Goal: Information Seeking & Learning: Learn about a topic

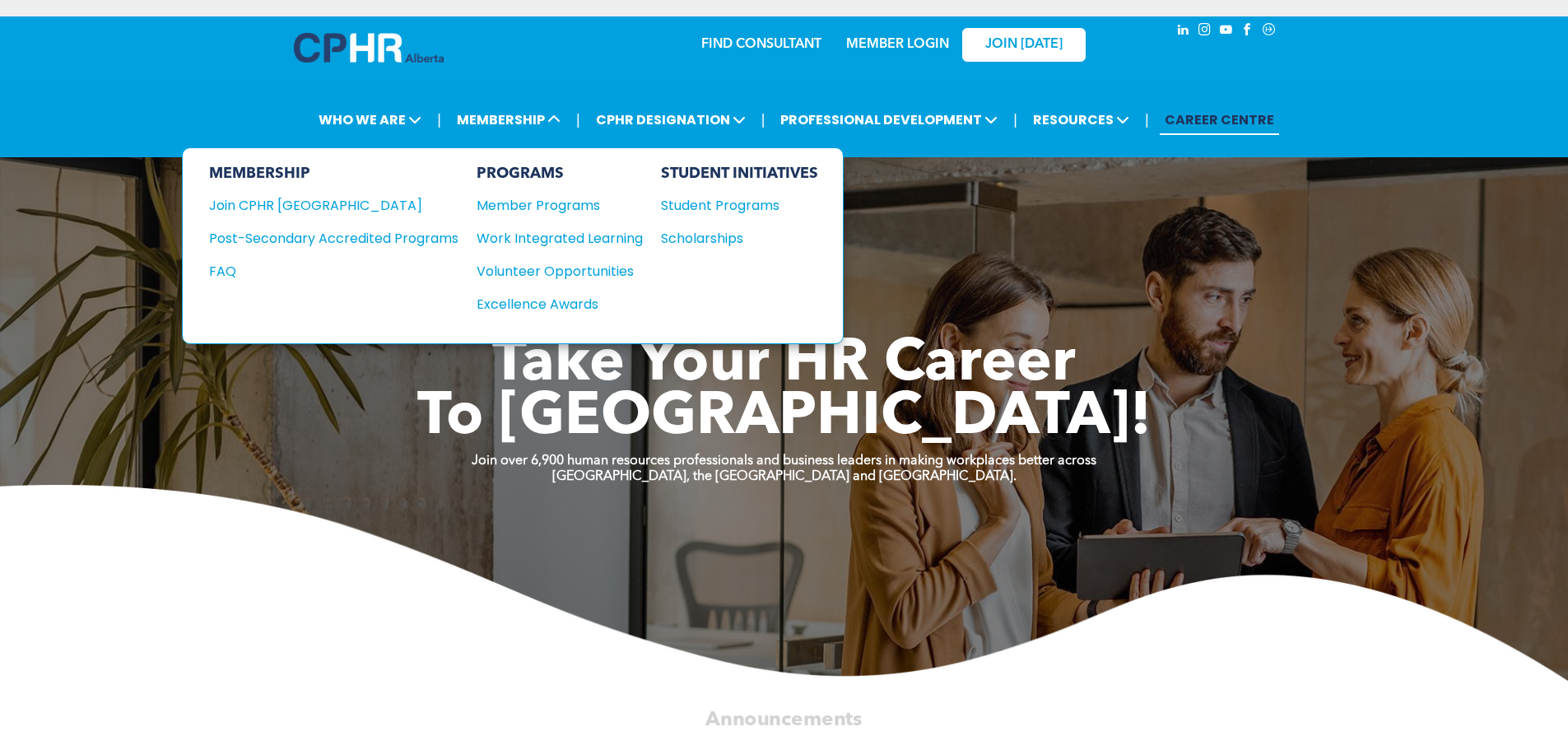
click at [768, 205] on div "Student Programs" at bounding box center [732, 205] width 141 height 21
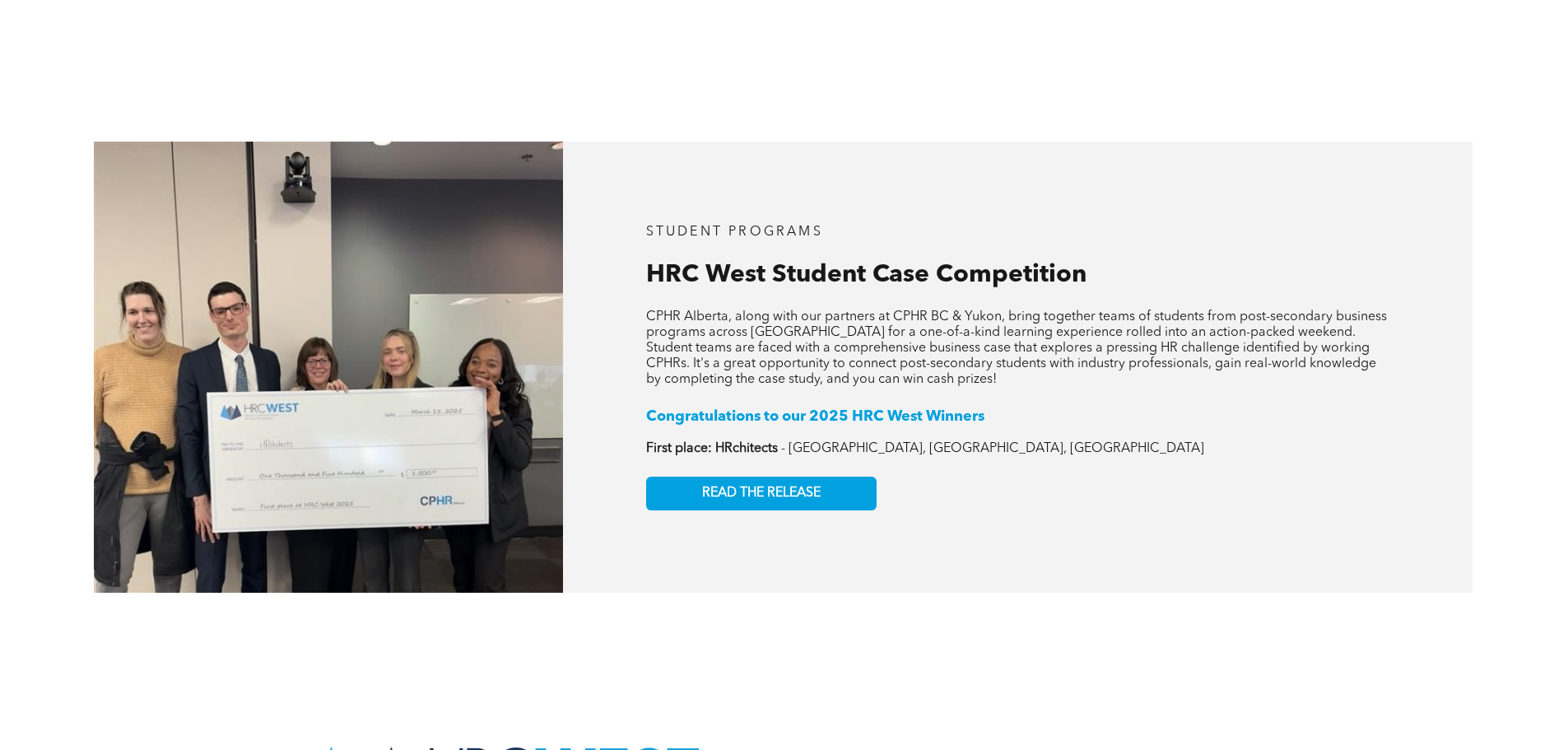
scroll to position [2634, 0]
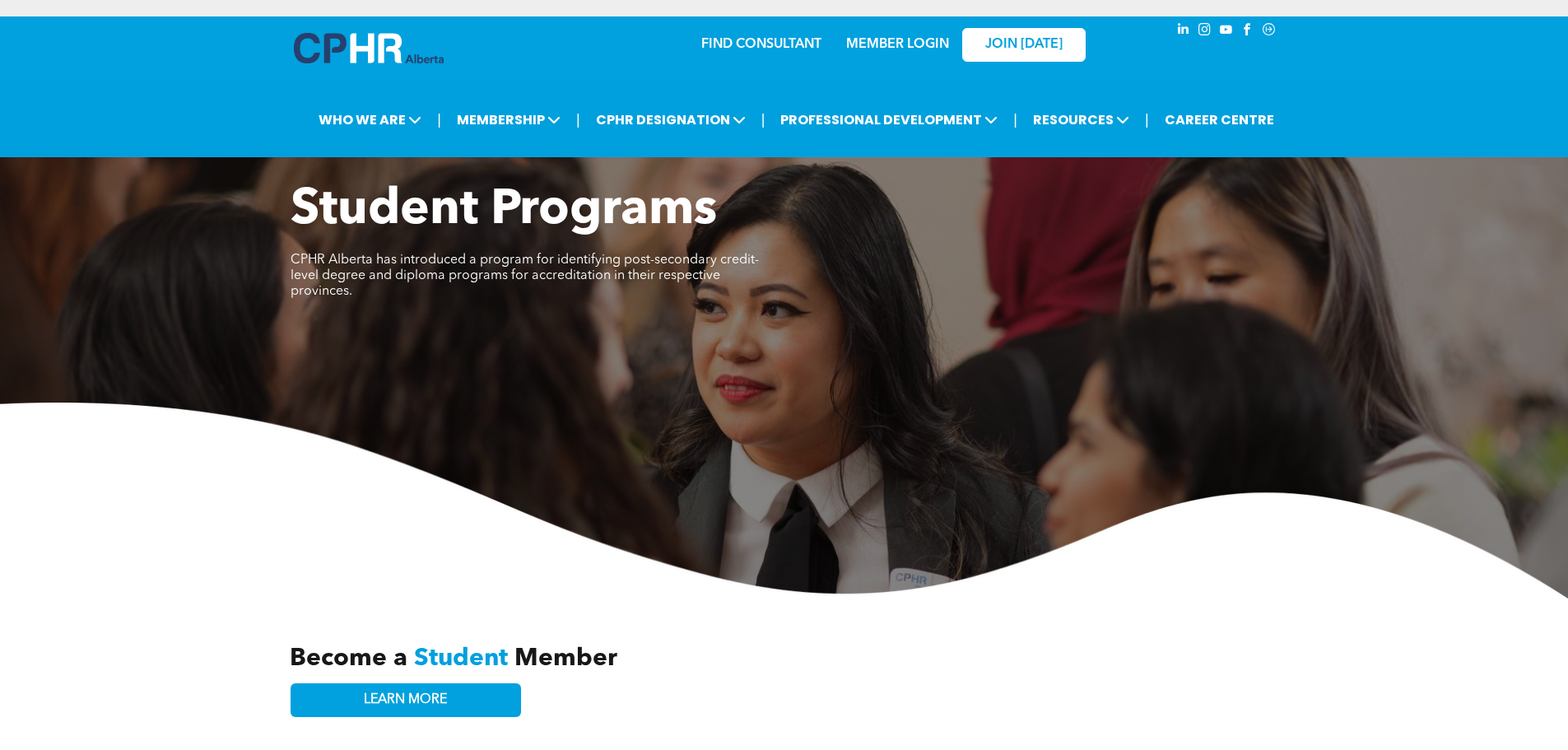
scroll to position [2634, 0]
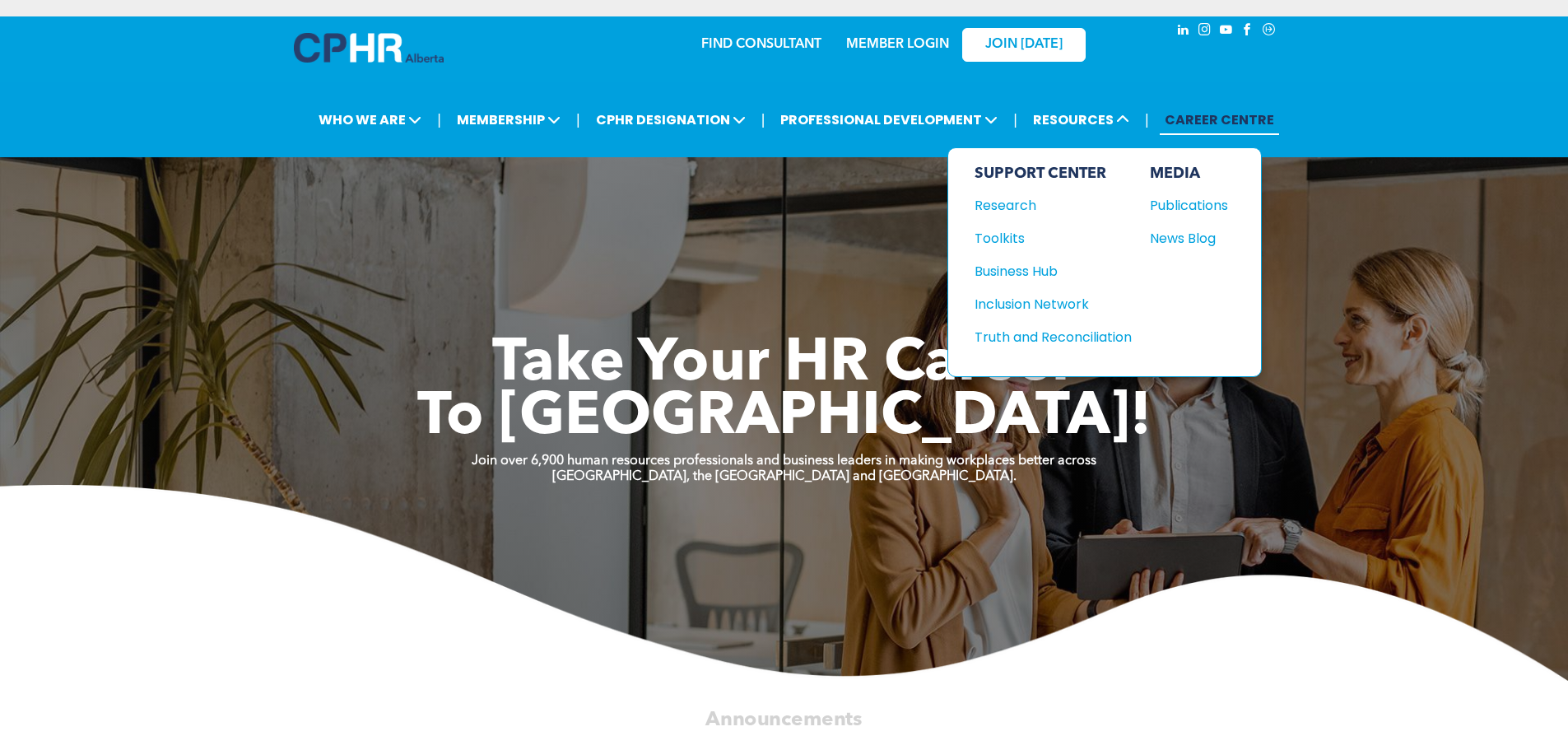
click at [1172, 244] on div "News Blog" at bounding box center [1185, 238] width 71 height 21
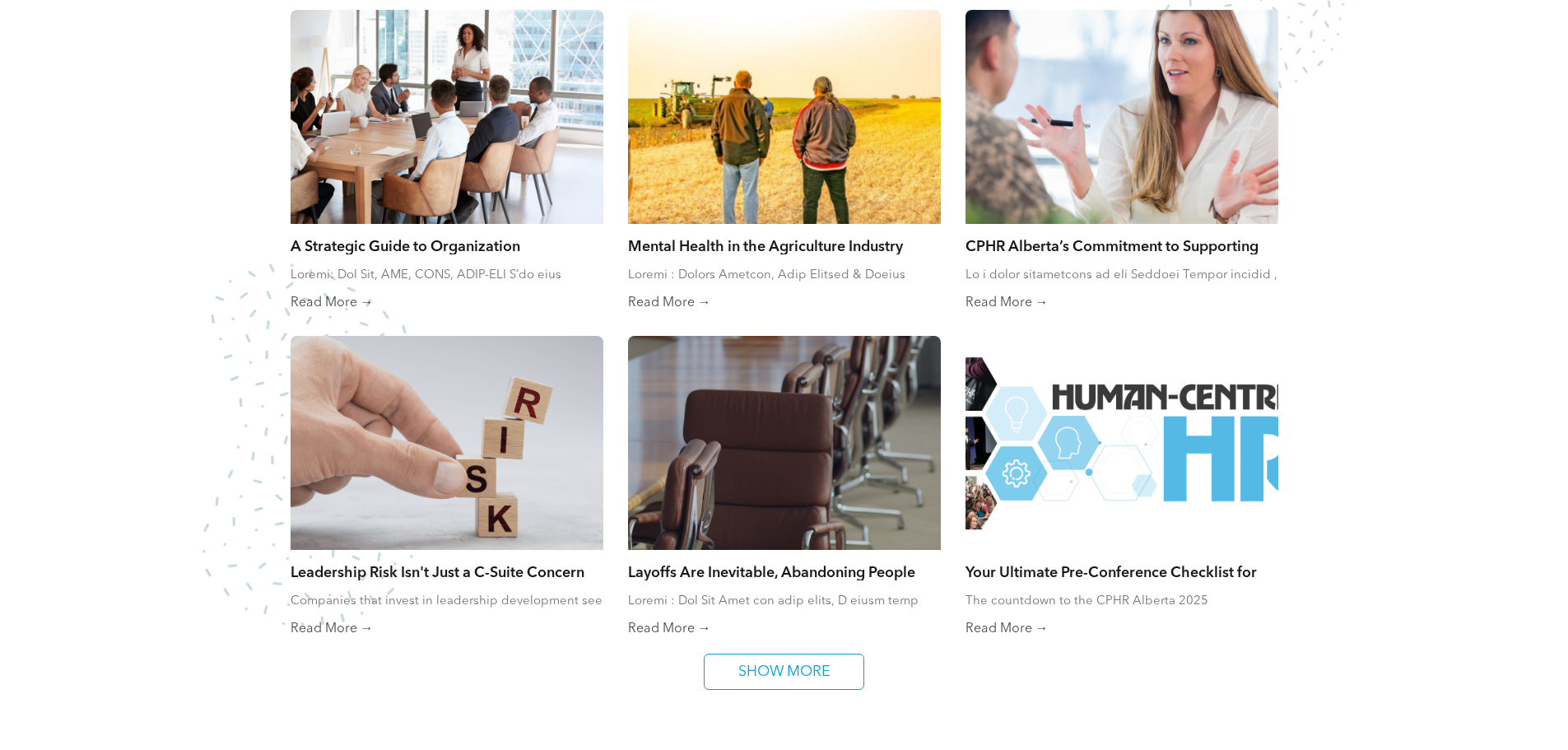
scroll to position [1070, 0]
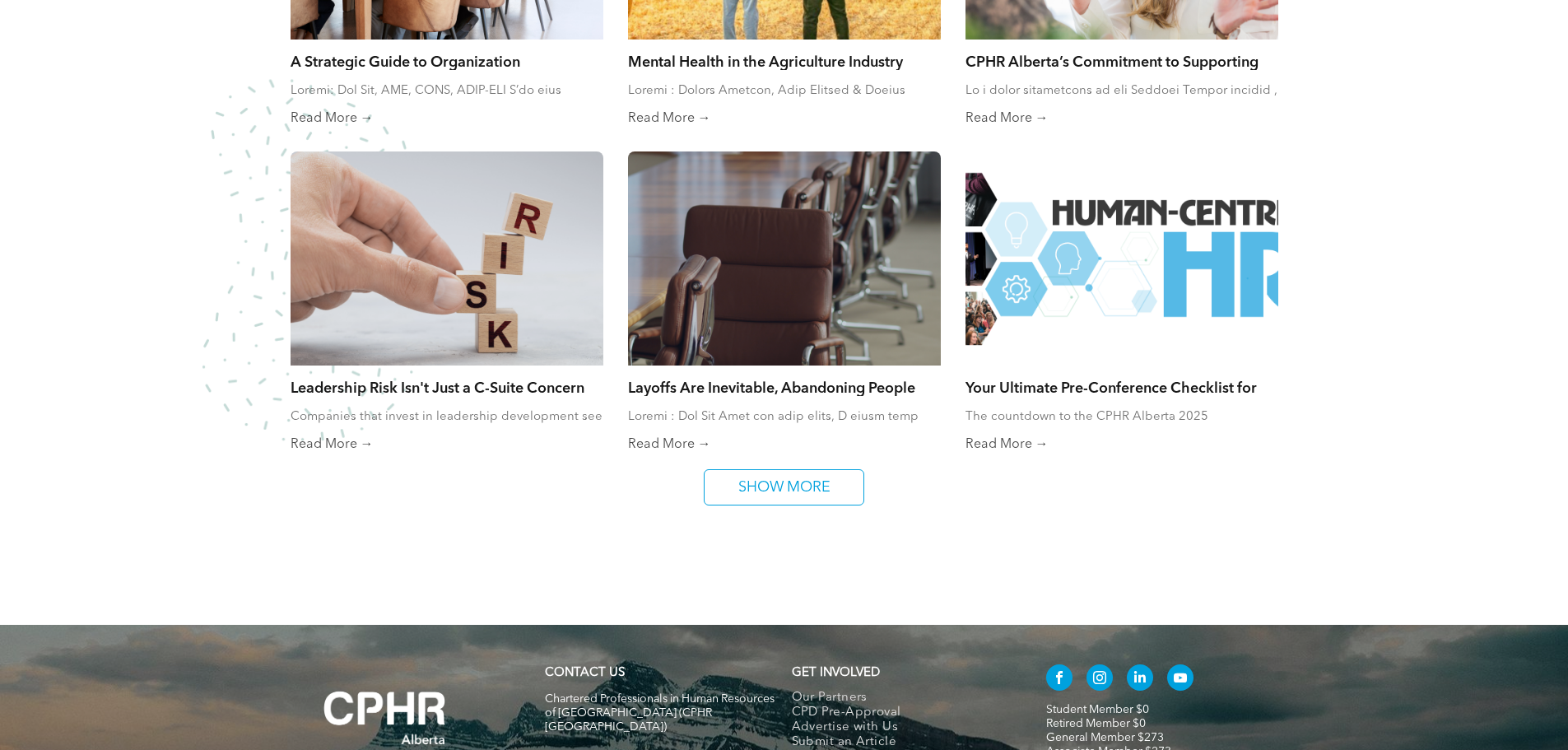
click at [821, 486] on span "SHOW MORE" at bounding box center [784, 487] width 104 height 35
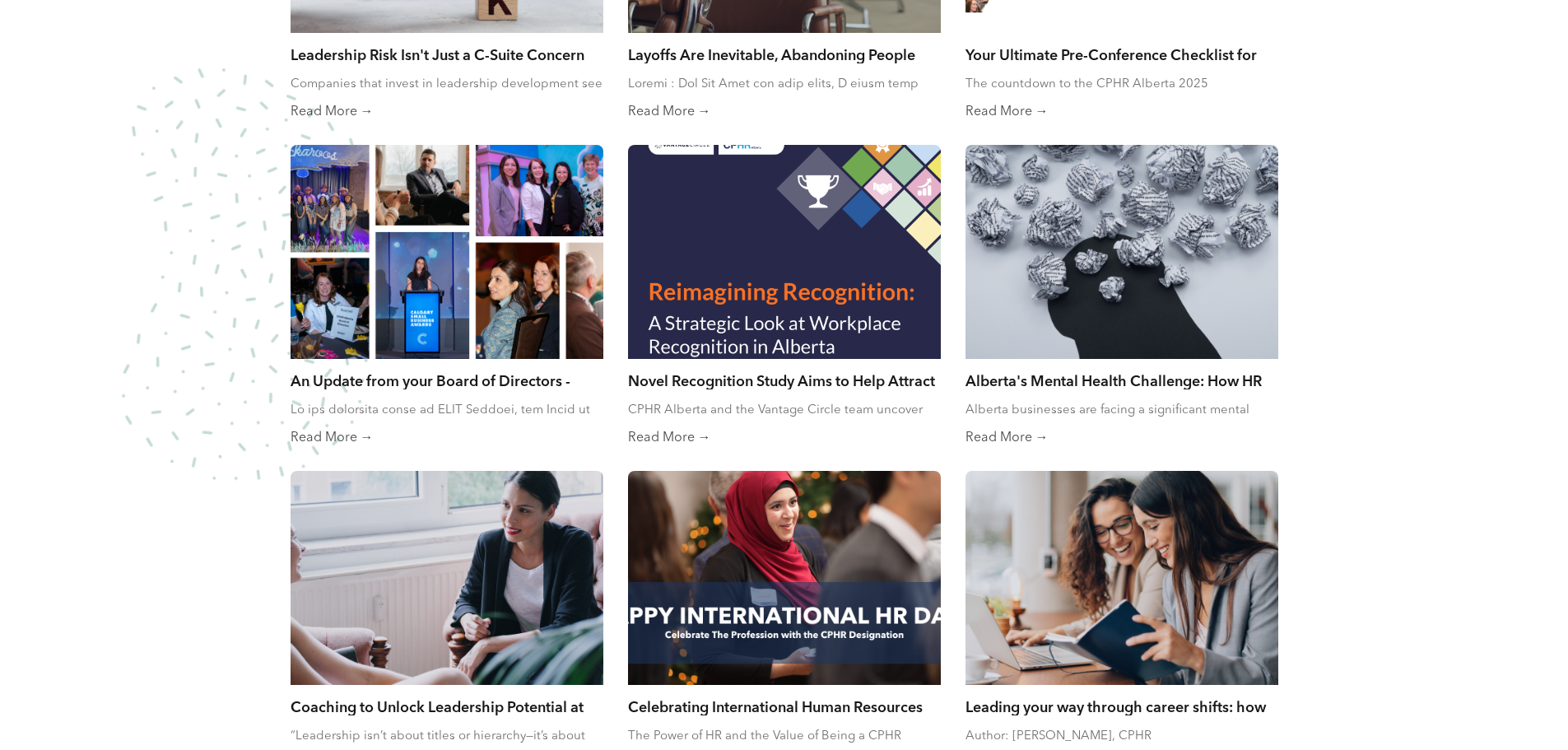
scroll to position [1564, 0]
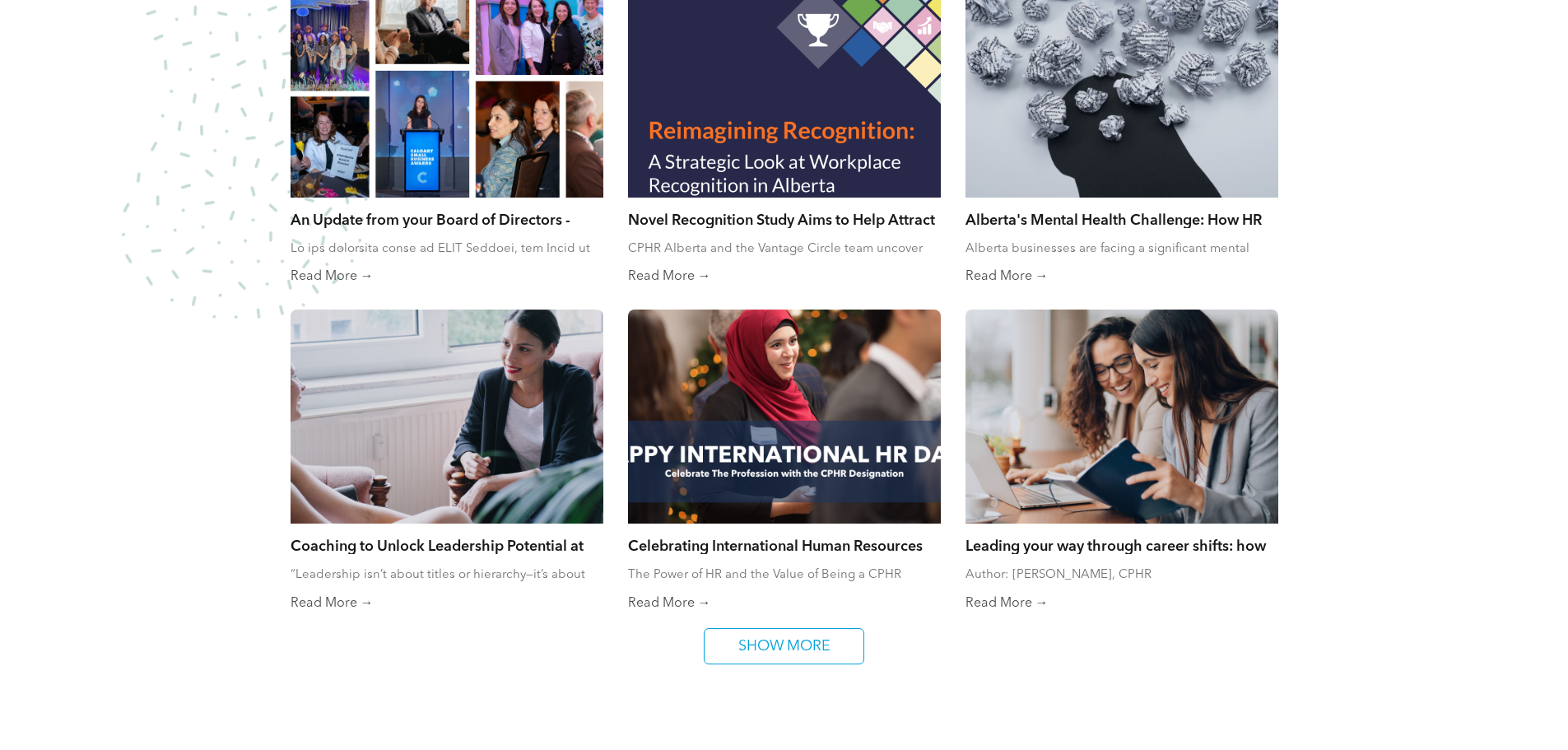
click at [801, 656] on span "SHOW MORE" at bounding box center [784, 646] width 104 height 35
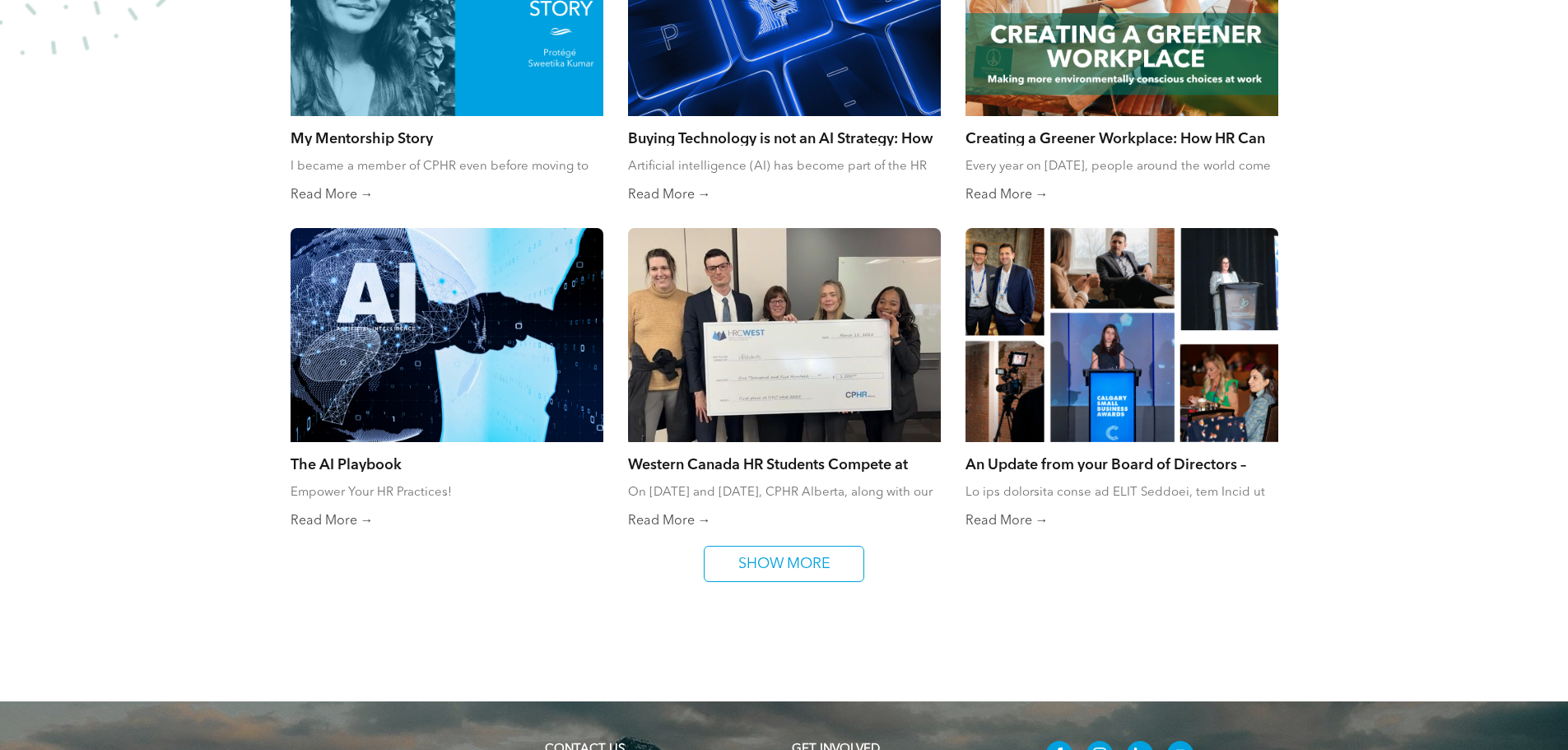
scroll to position [2306, 0]
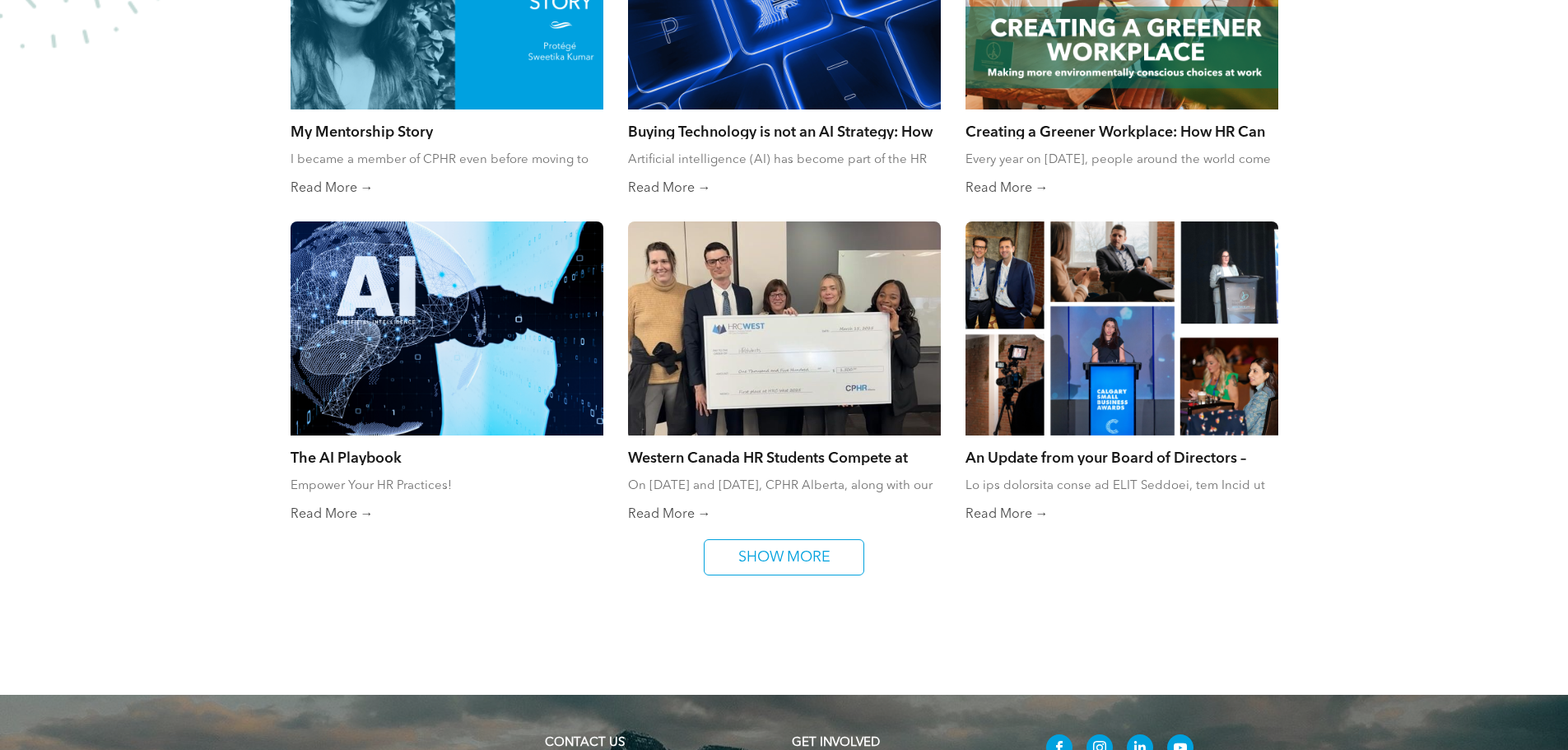
click at [790, 558] on span "SHOW MORE" at bounding box center [784, 557] width 104 height 35
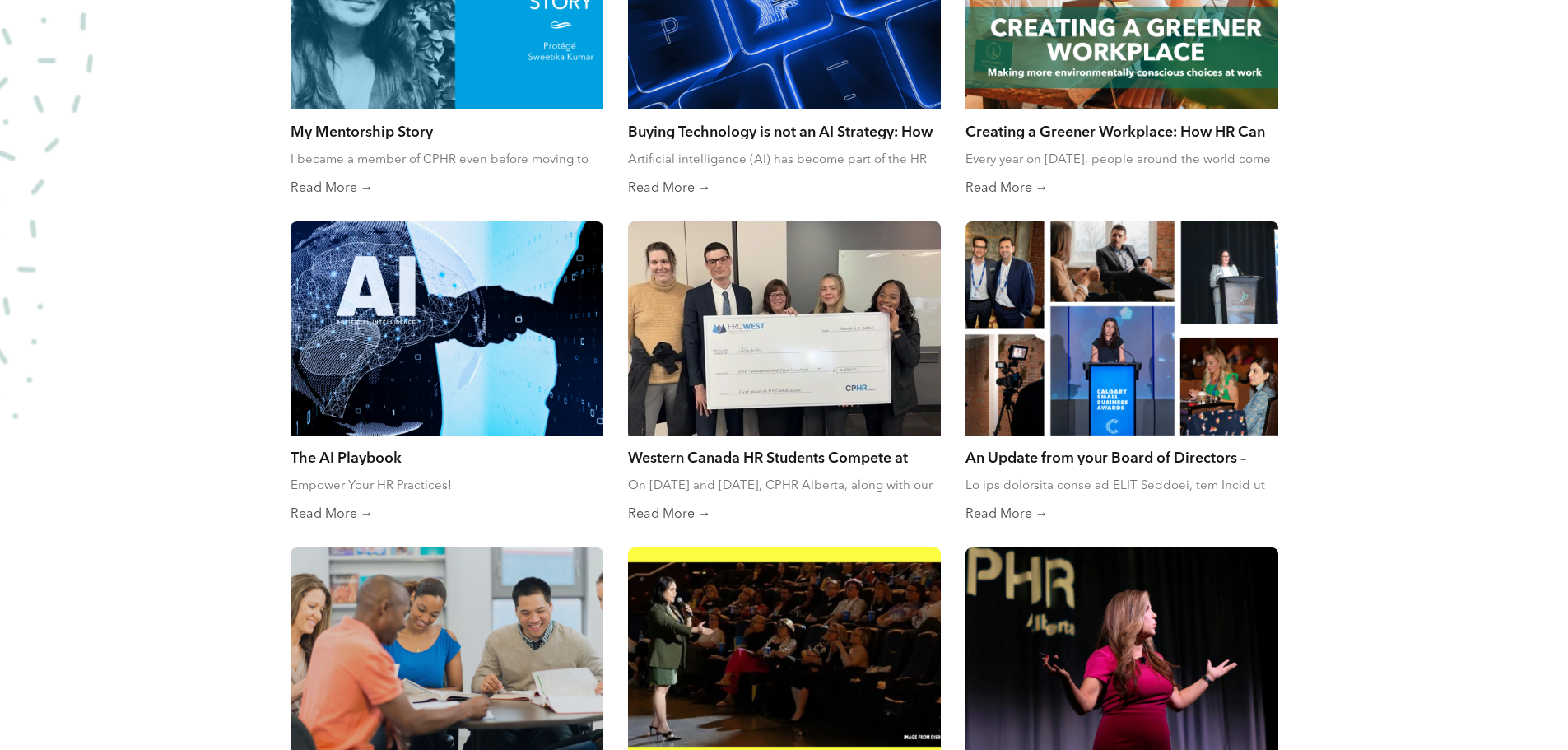
click at [426, 378] on div at bounding box center [446, 328] width 313 height 214
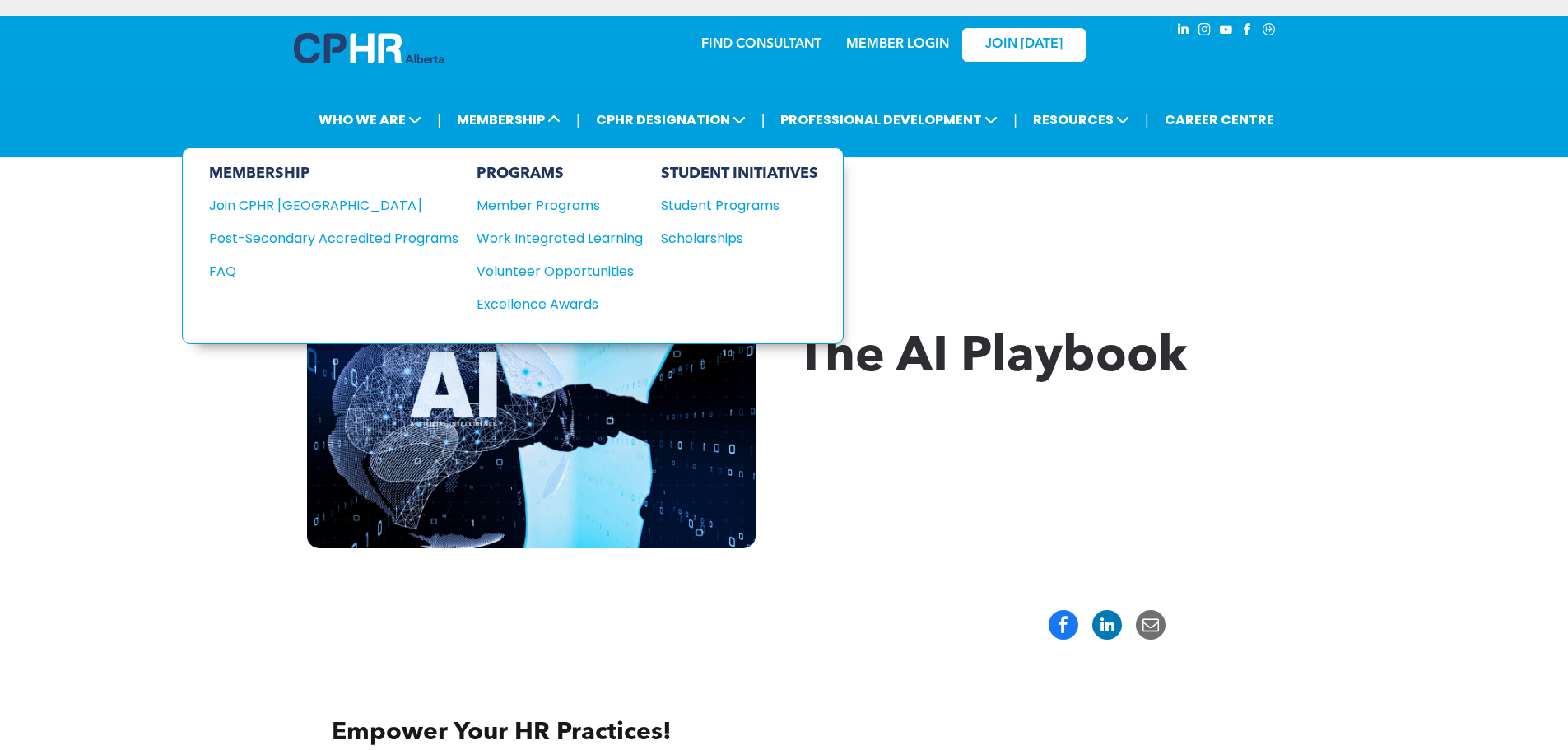
click at [721, 204] on div "Student Programs" at bounding box center [732, 205] width 141 height 21
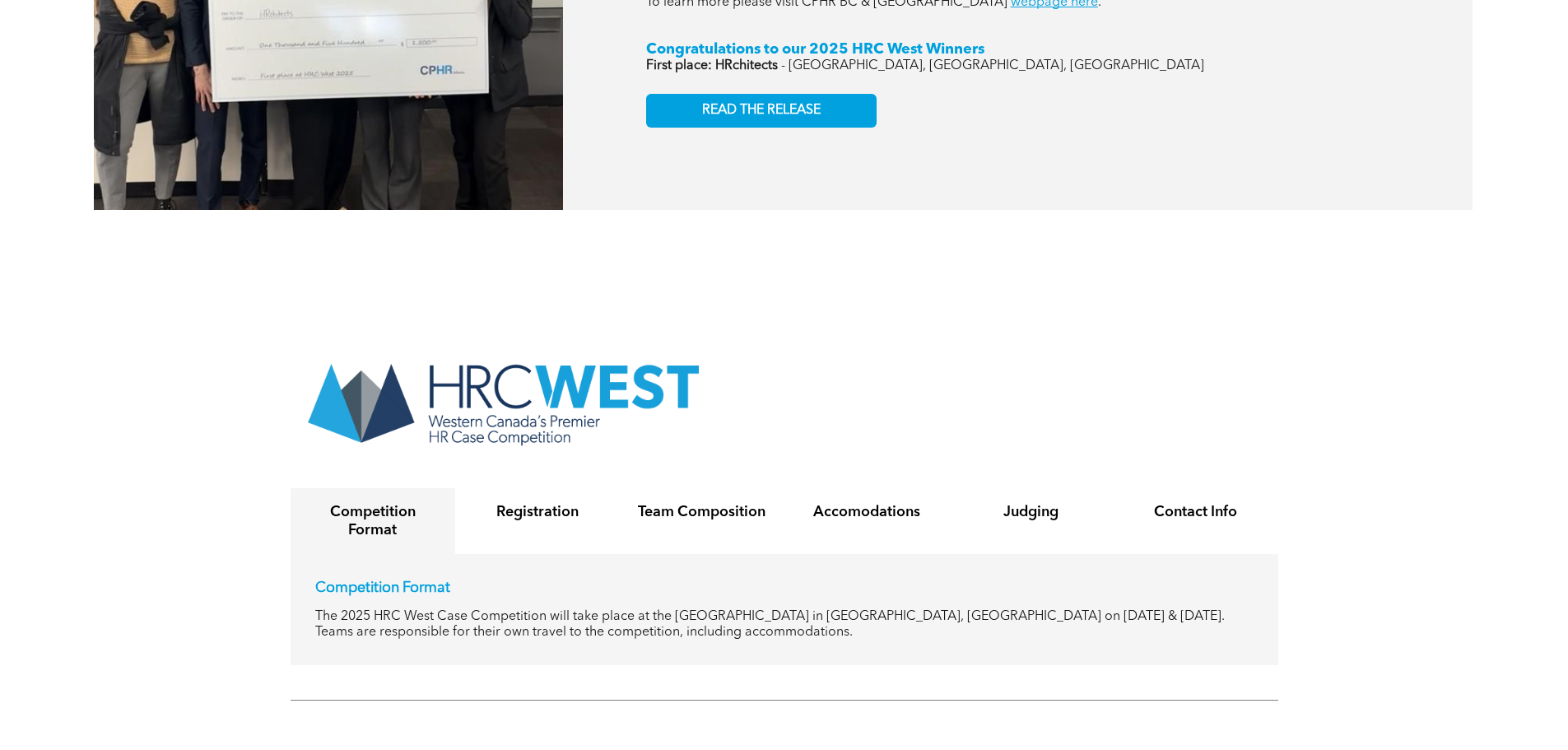
scroll to position [3129, 0]
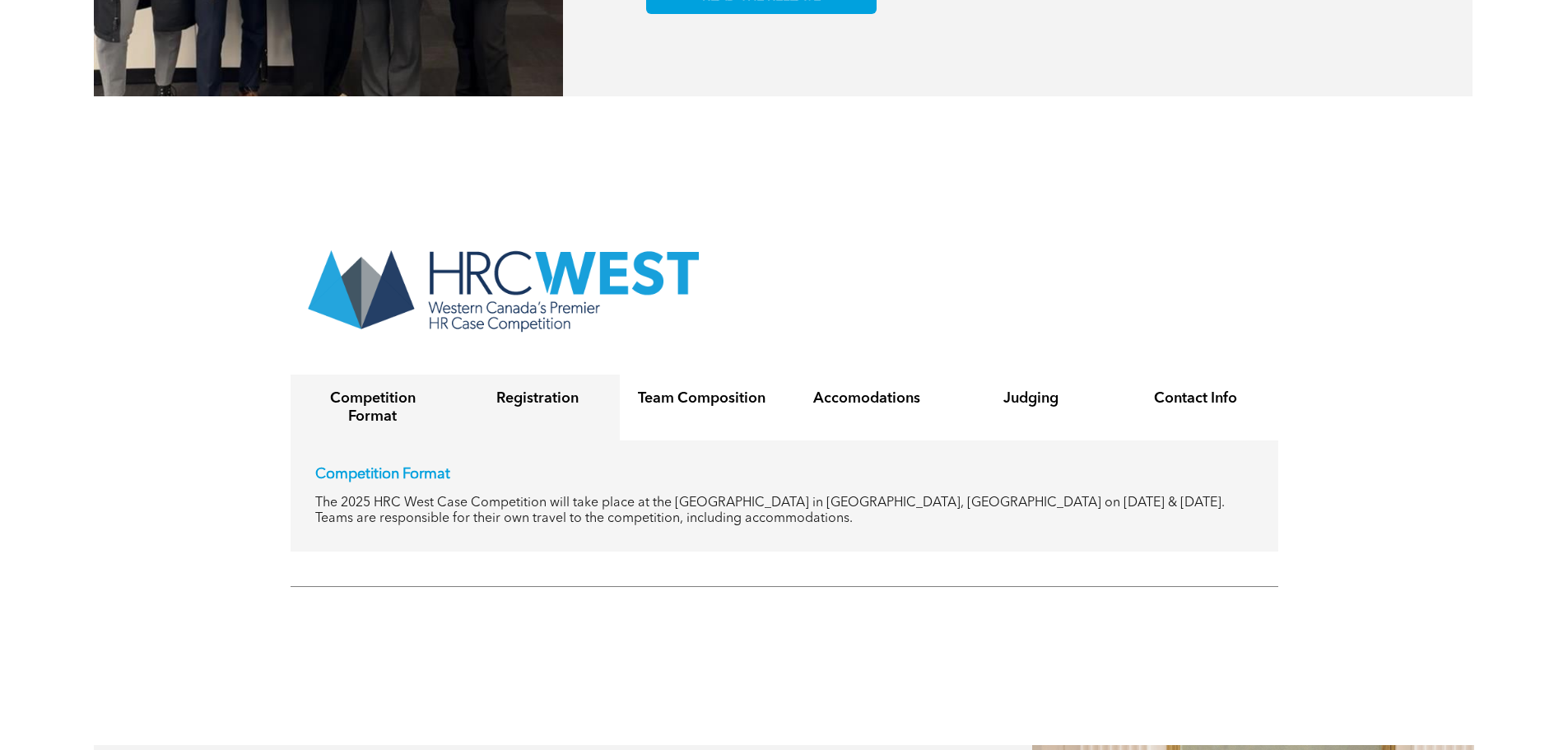
click at [529, 391] on div "Registration" at bounding box center [537, 408] width 165 height 66
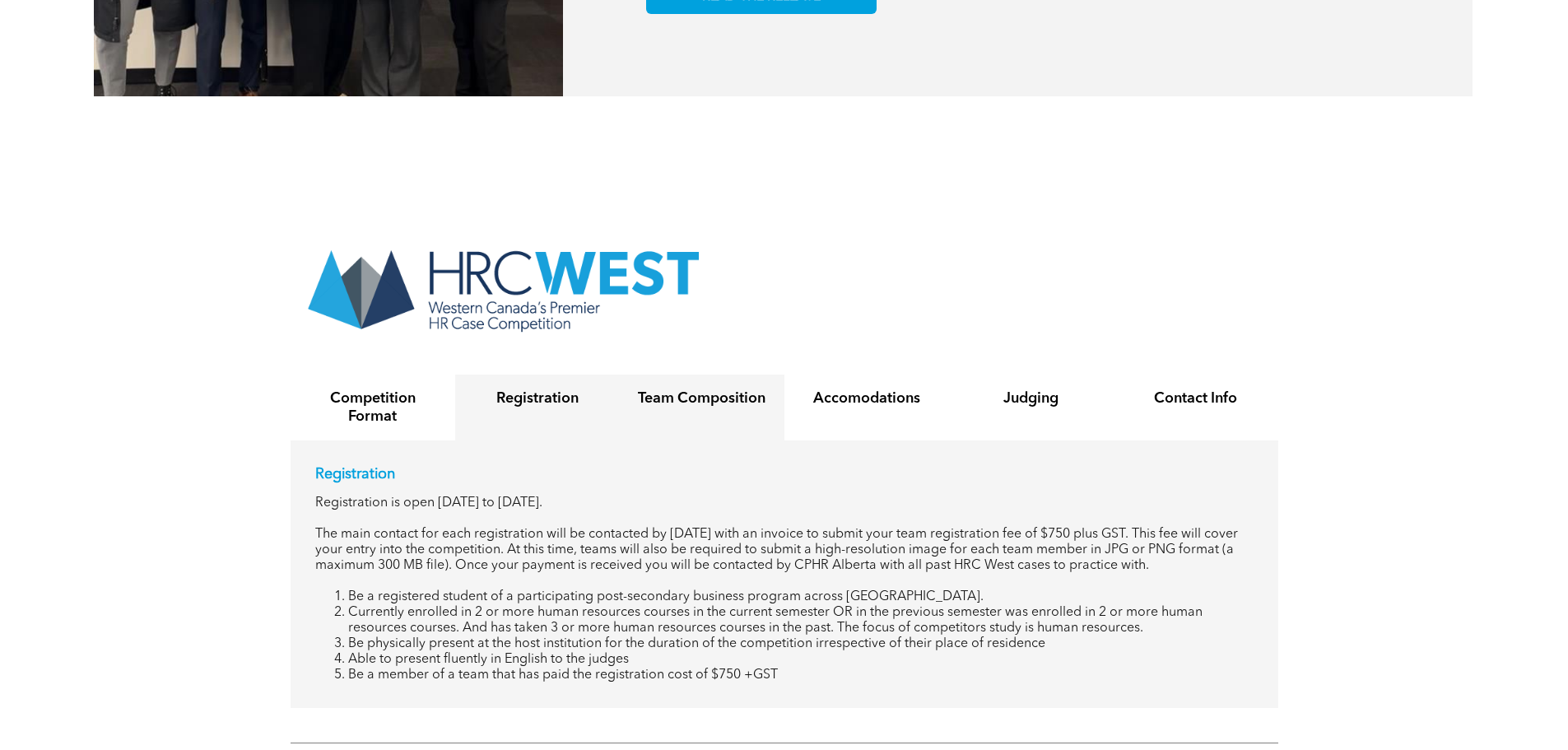
click at [697, 389] on h4 "Team Composition" at bounding box center [702, 398] width 135 height 18
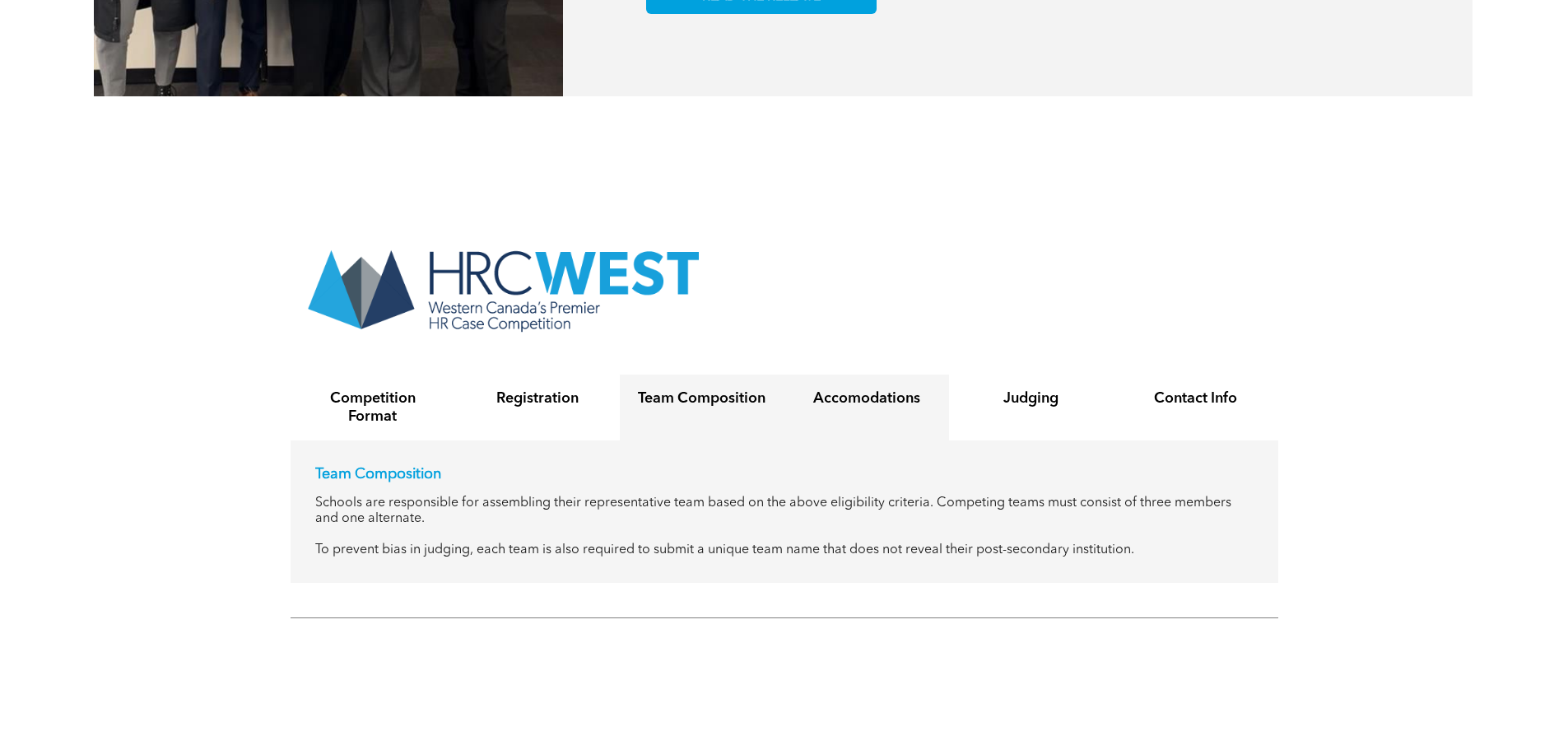
click at [877, 389] on h4 "Accomodations" at bounding box center [866, 398] width 135 height 18
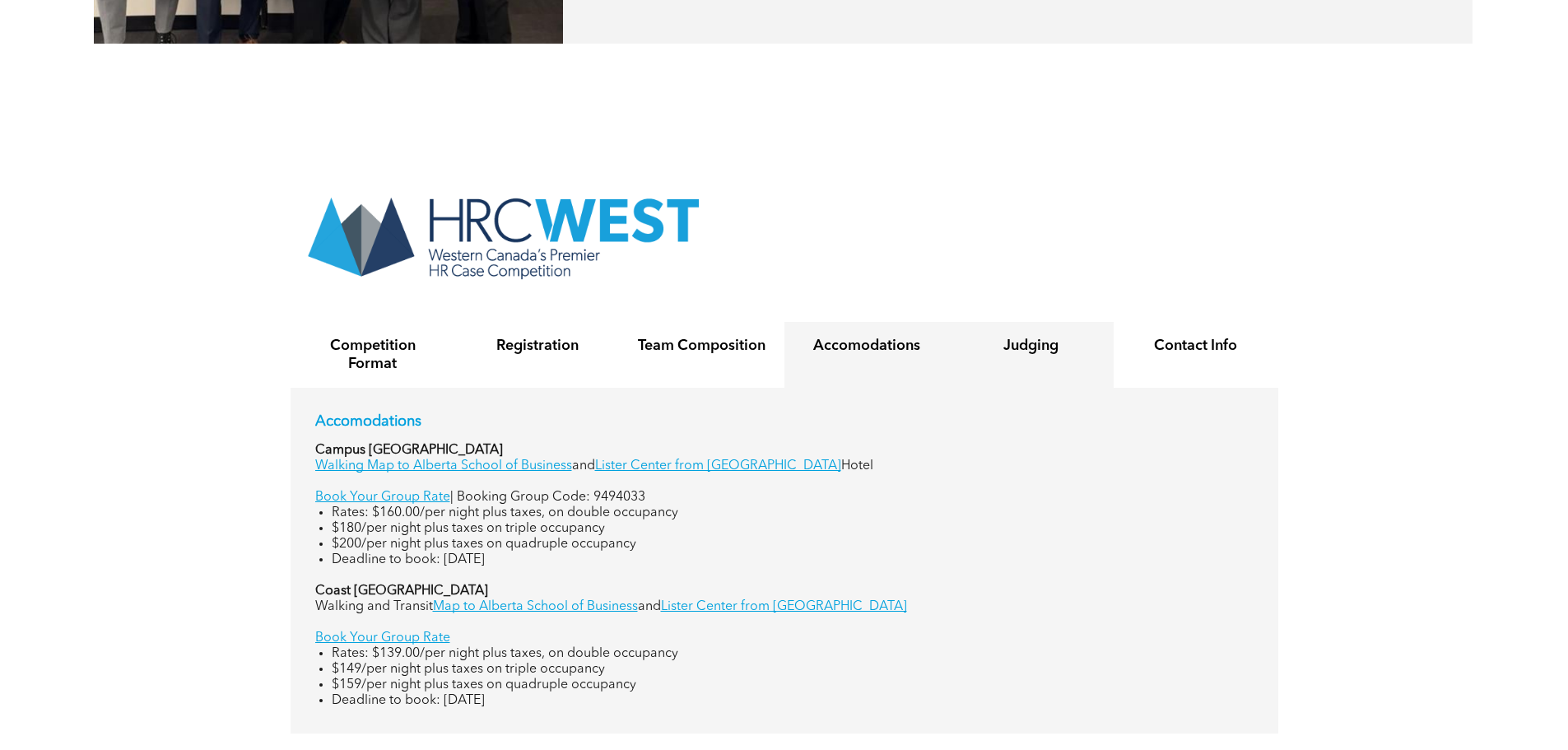
scroll to position [3211, 0]
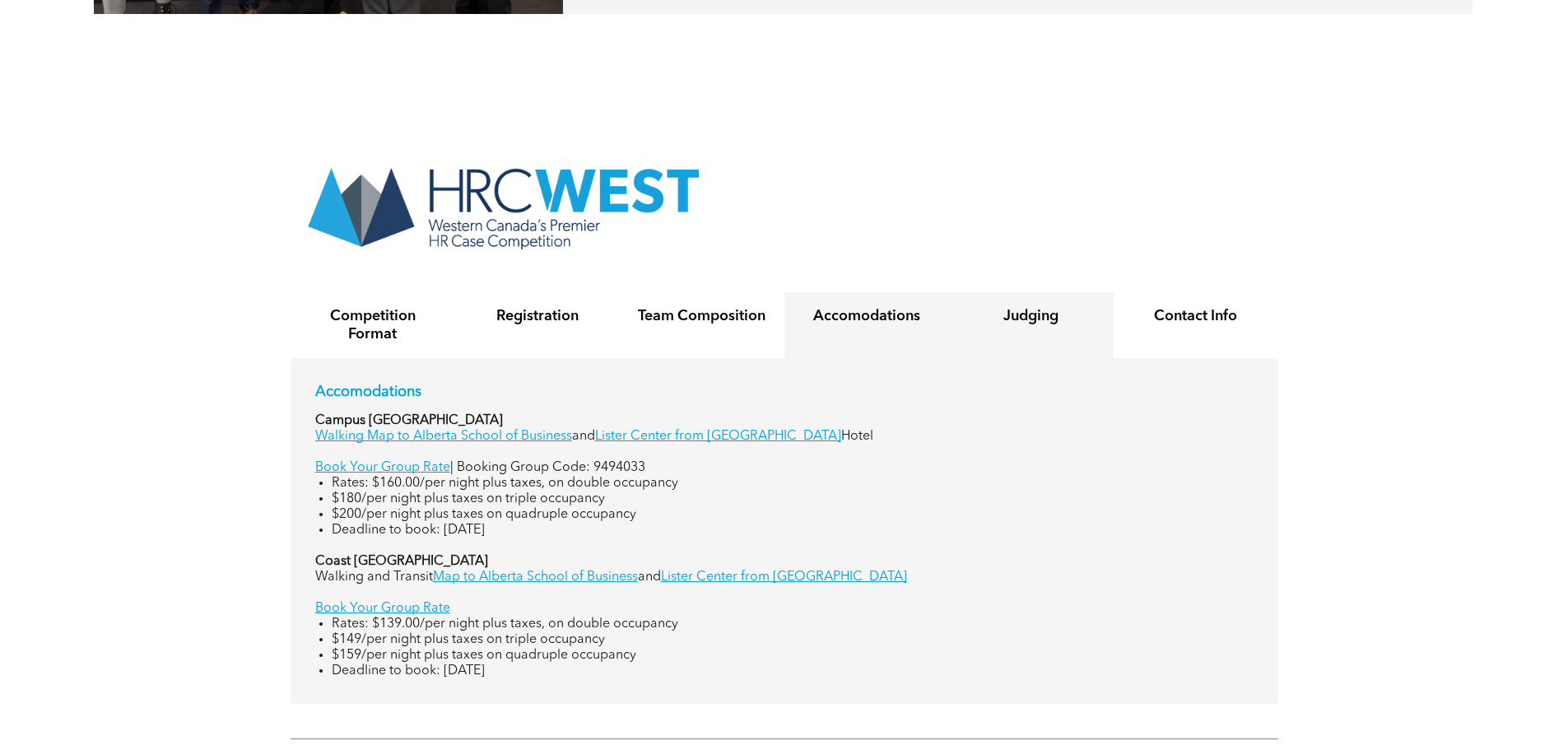
drag, startPoint x: 1046, startPoint y: 299, endPoint x: 1155, endPoint y: 303, distance: 109.1
click at [1047, 307] on h4 "Judging" at bounding box center [1030, 316] width 135 height 18
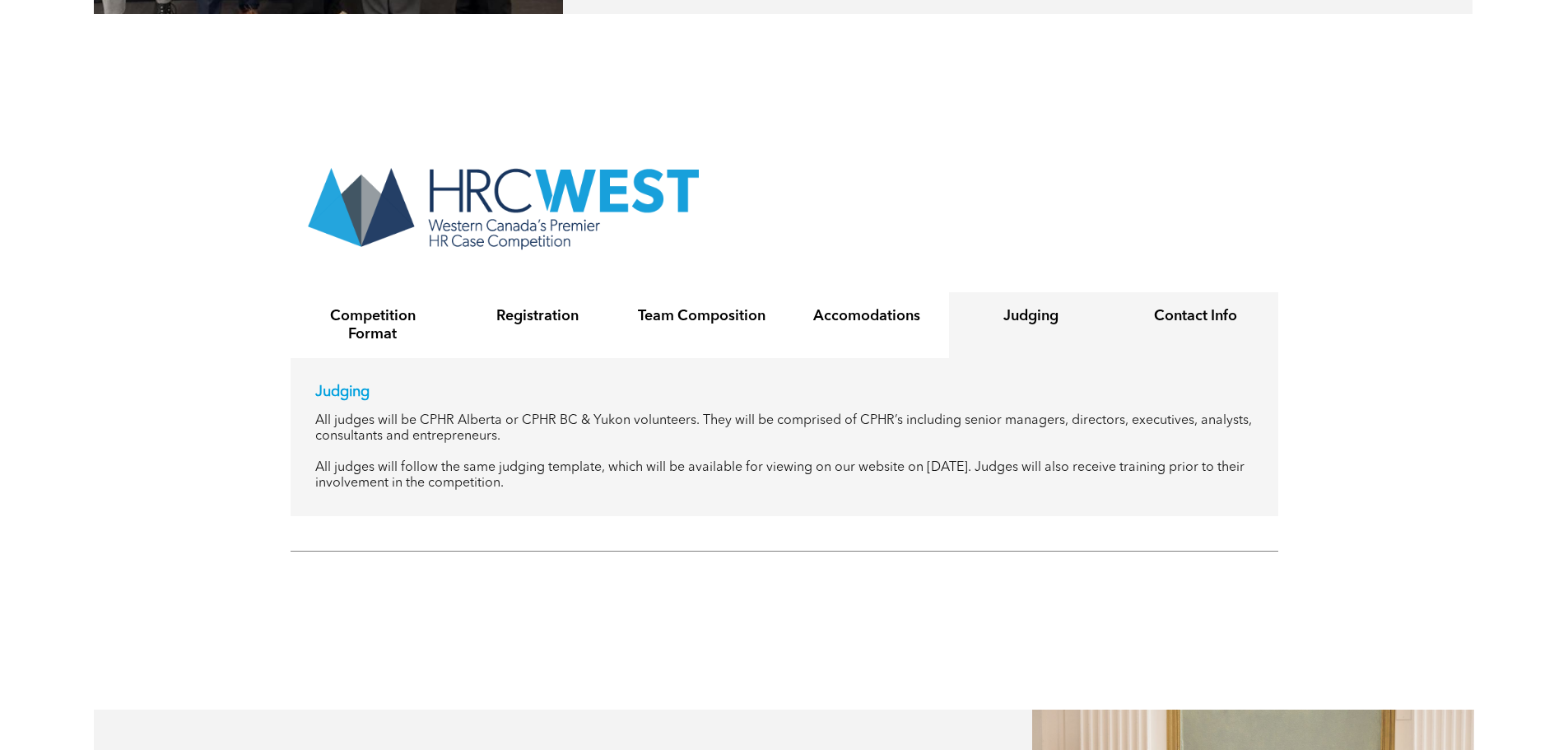
click at [1160, 307] on h4 "Contact Info" at bounding box center [1195, 316] width 135 height 18
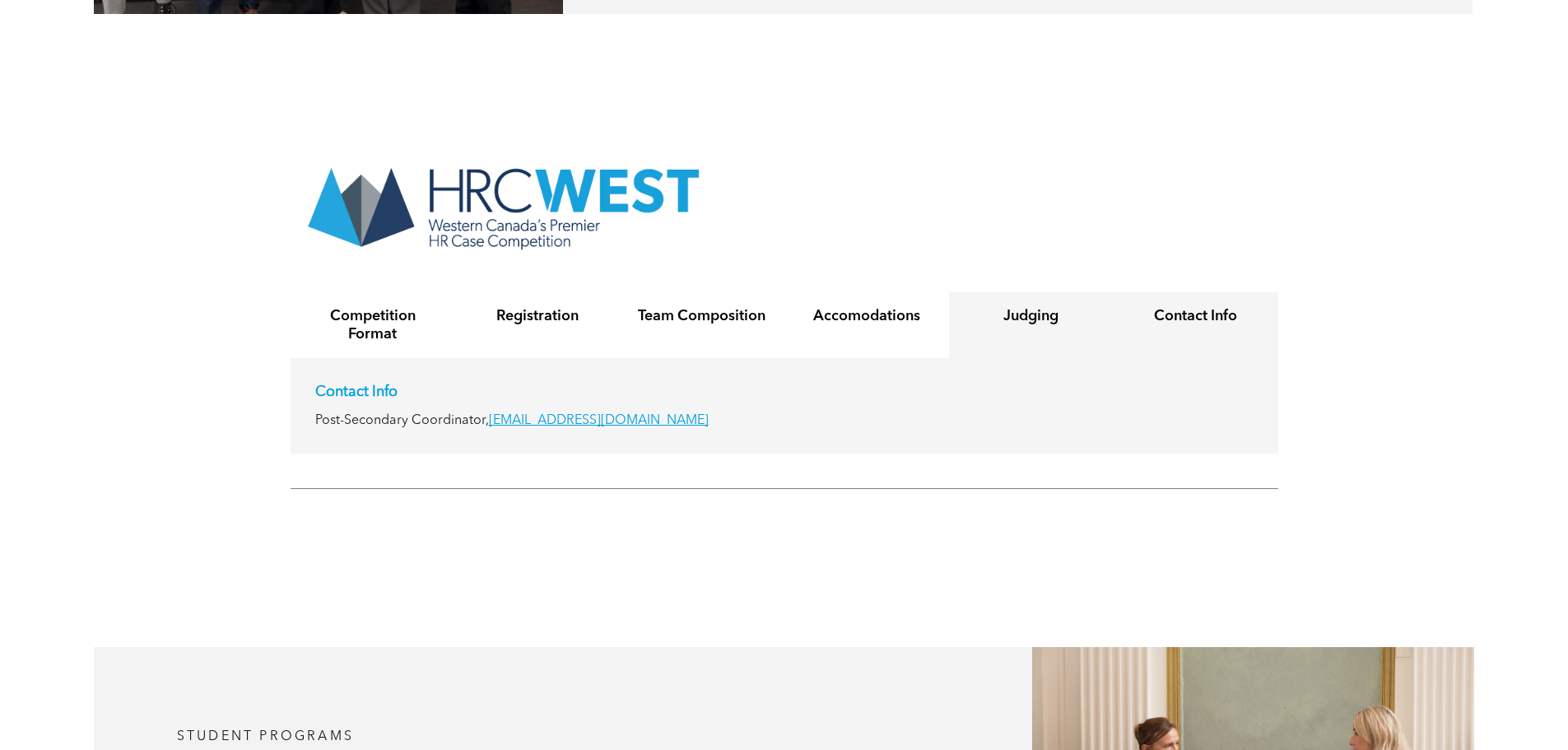
click at [1067, 307] on h4 "Judging" at bounding box center [1030, 316] width 135 height 18
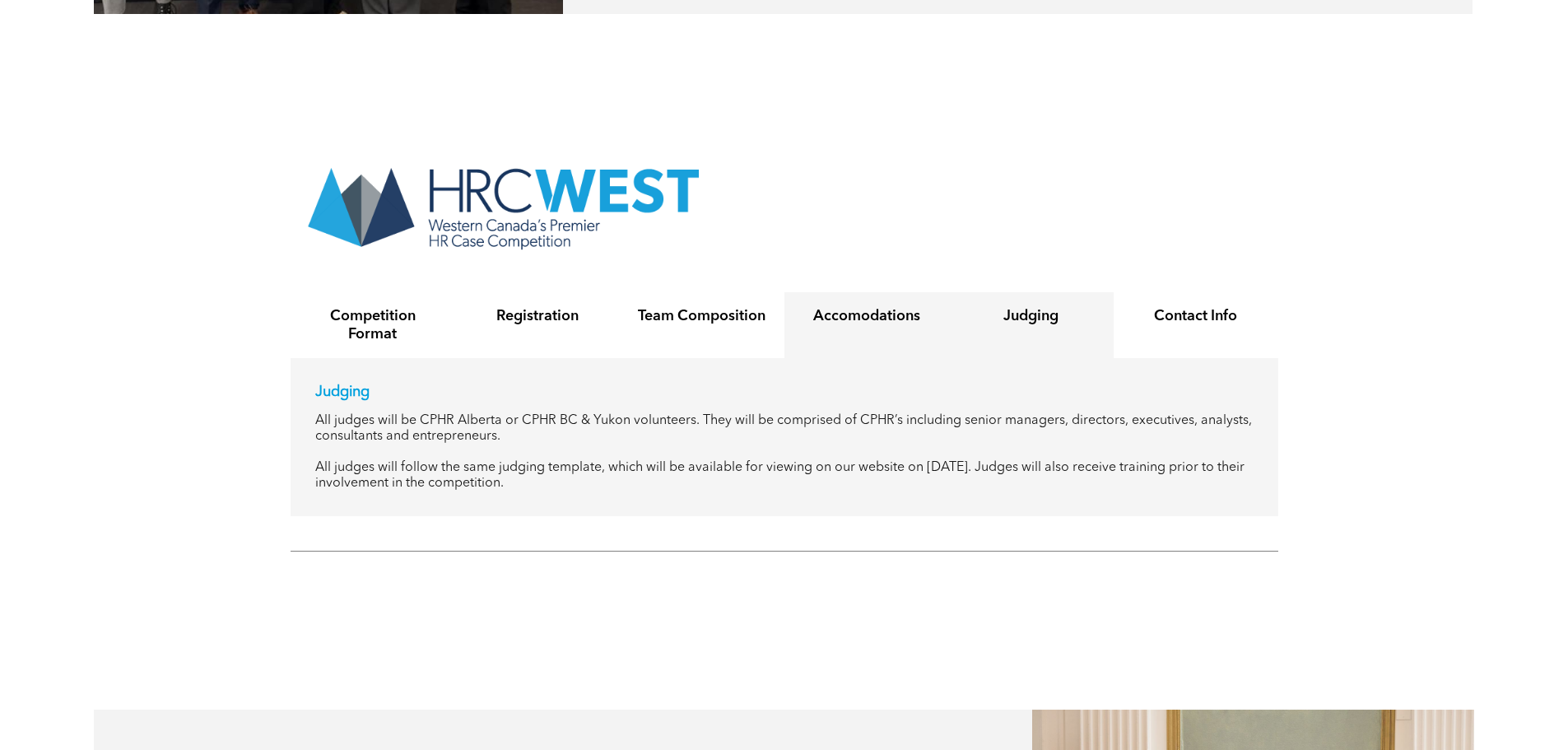
click at [915, 306] on div "Accomodations" at bounding box center [866, 325] width 165 height 66
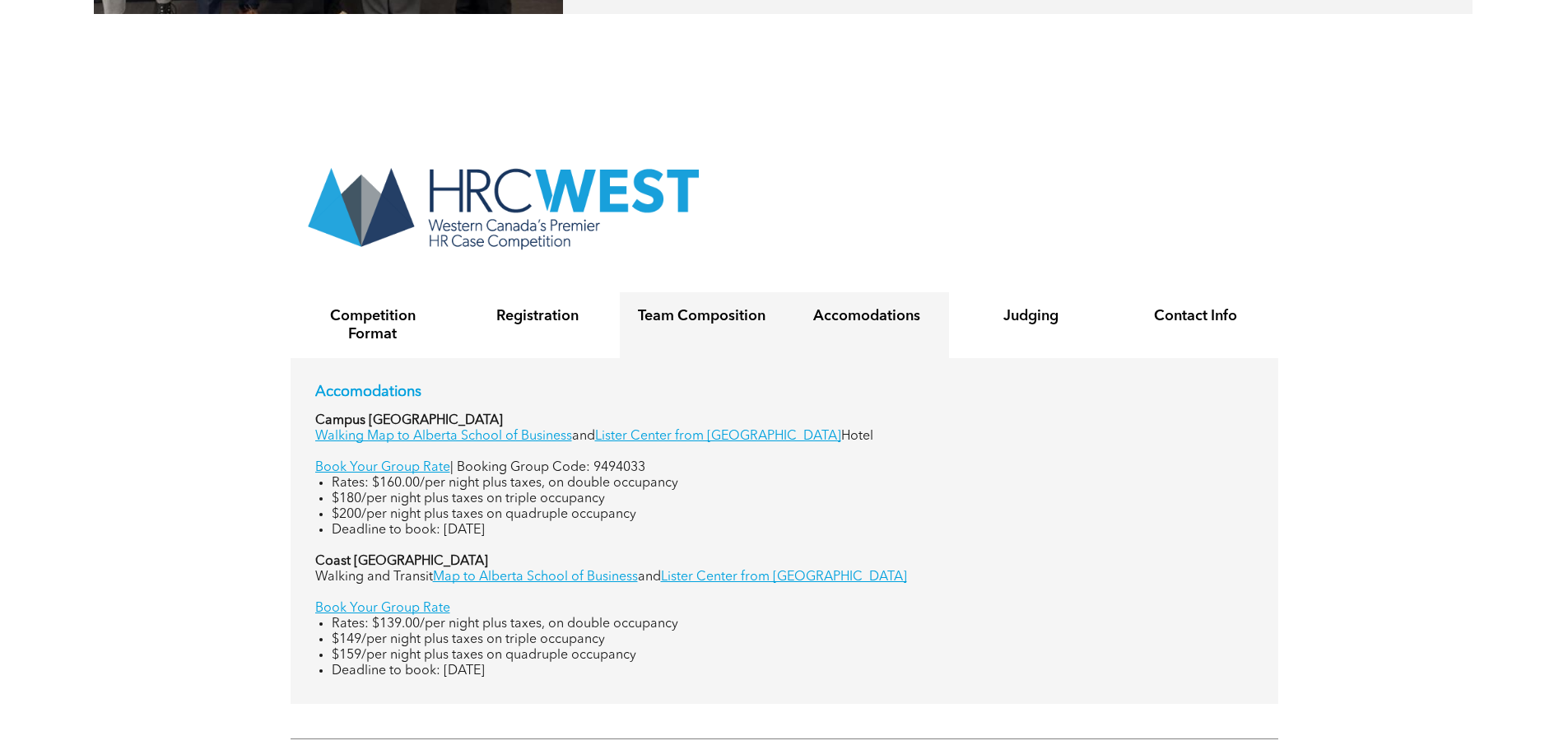
click at [655, 307] on h4 "Team Composition" at bounding box center [702, 316] width 135 height 18
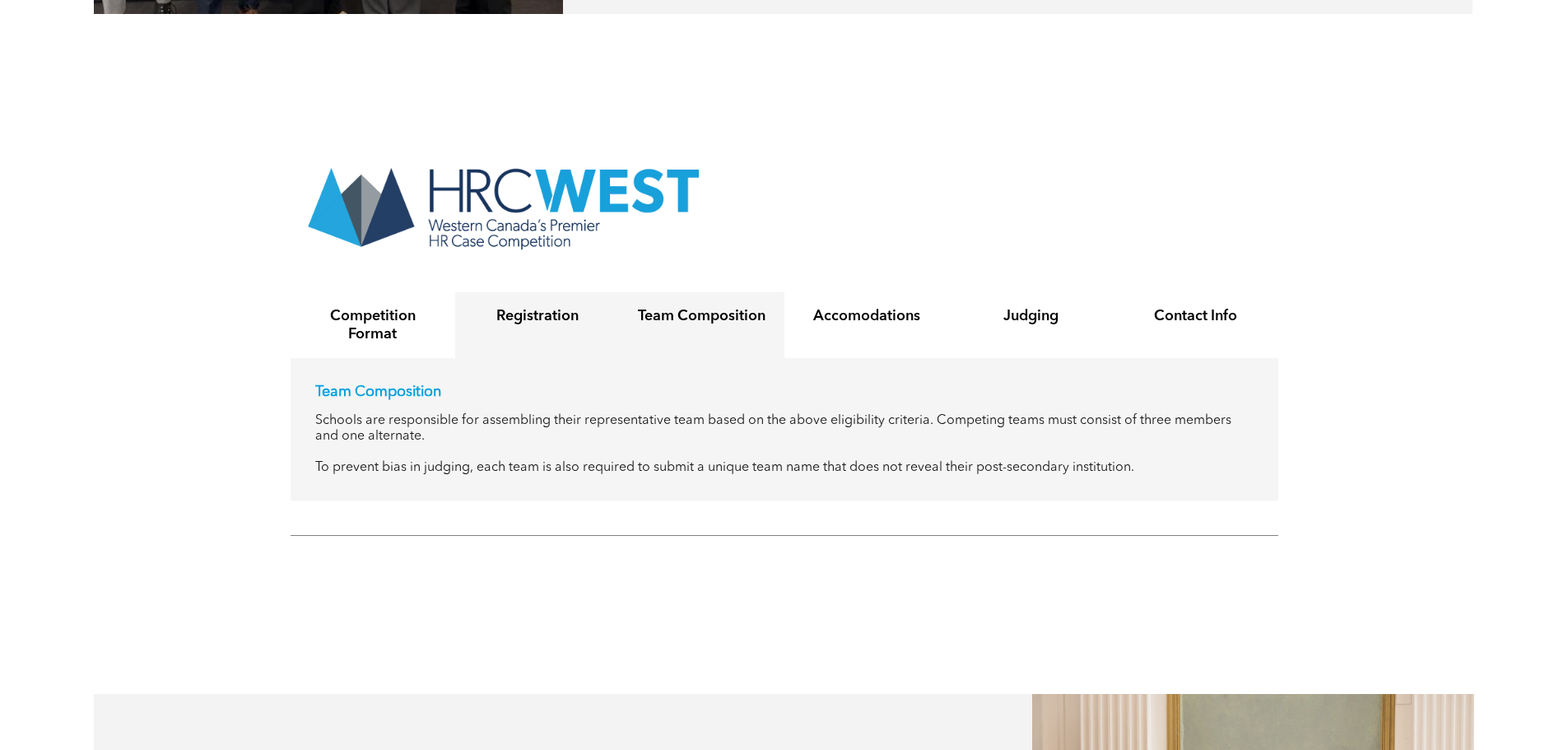
drag, startPoint x: 476, startPoint y: 310, endPoint x: 443, endPoint y: 313, distance: 33.1
click at [471, 310] on div "Registration" at bounding box center [537, 325] width 165 height 66
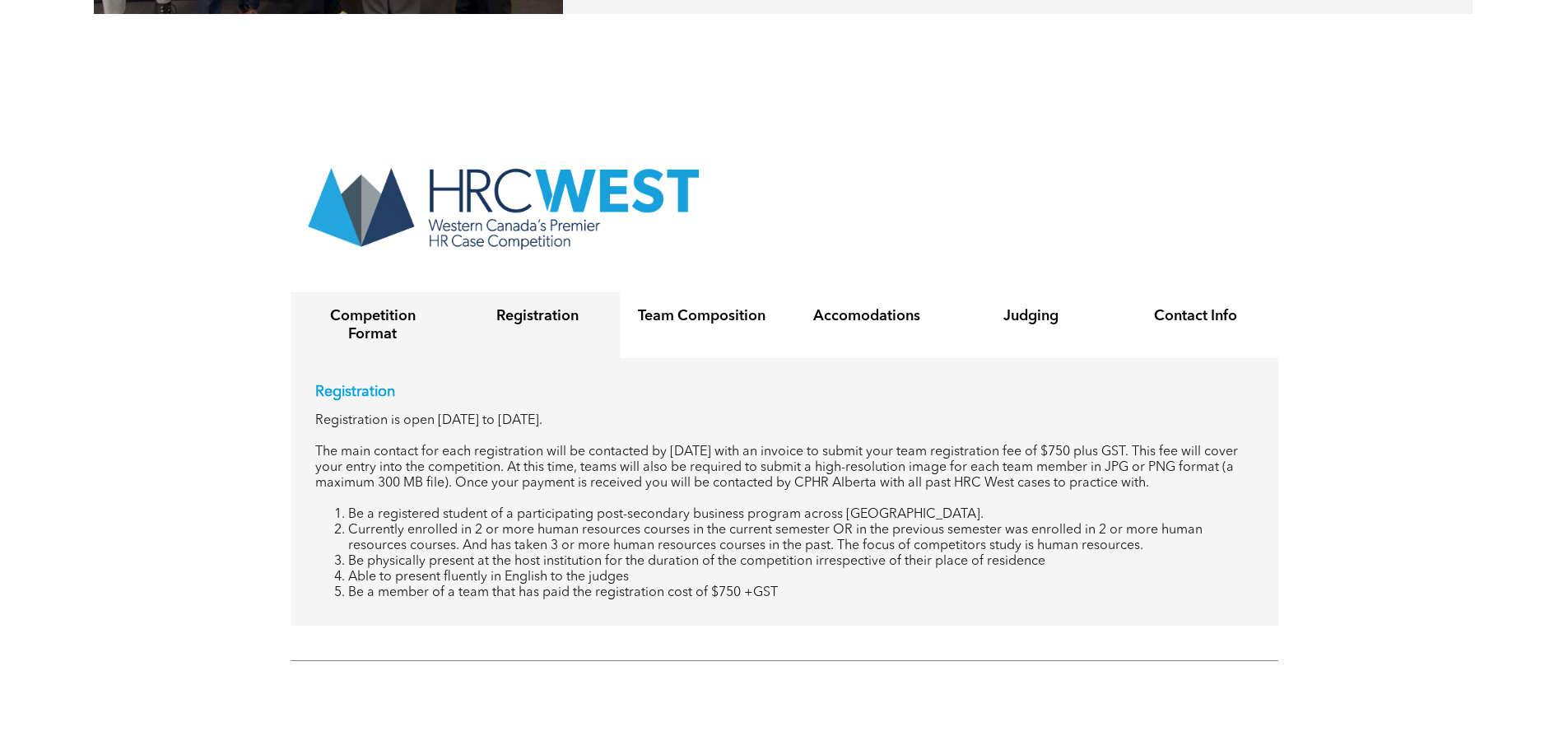
click at [356, 315] on h4 "Competition Format" at bounding box center [372, 325] width 135 height 36
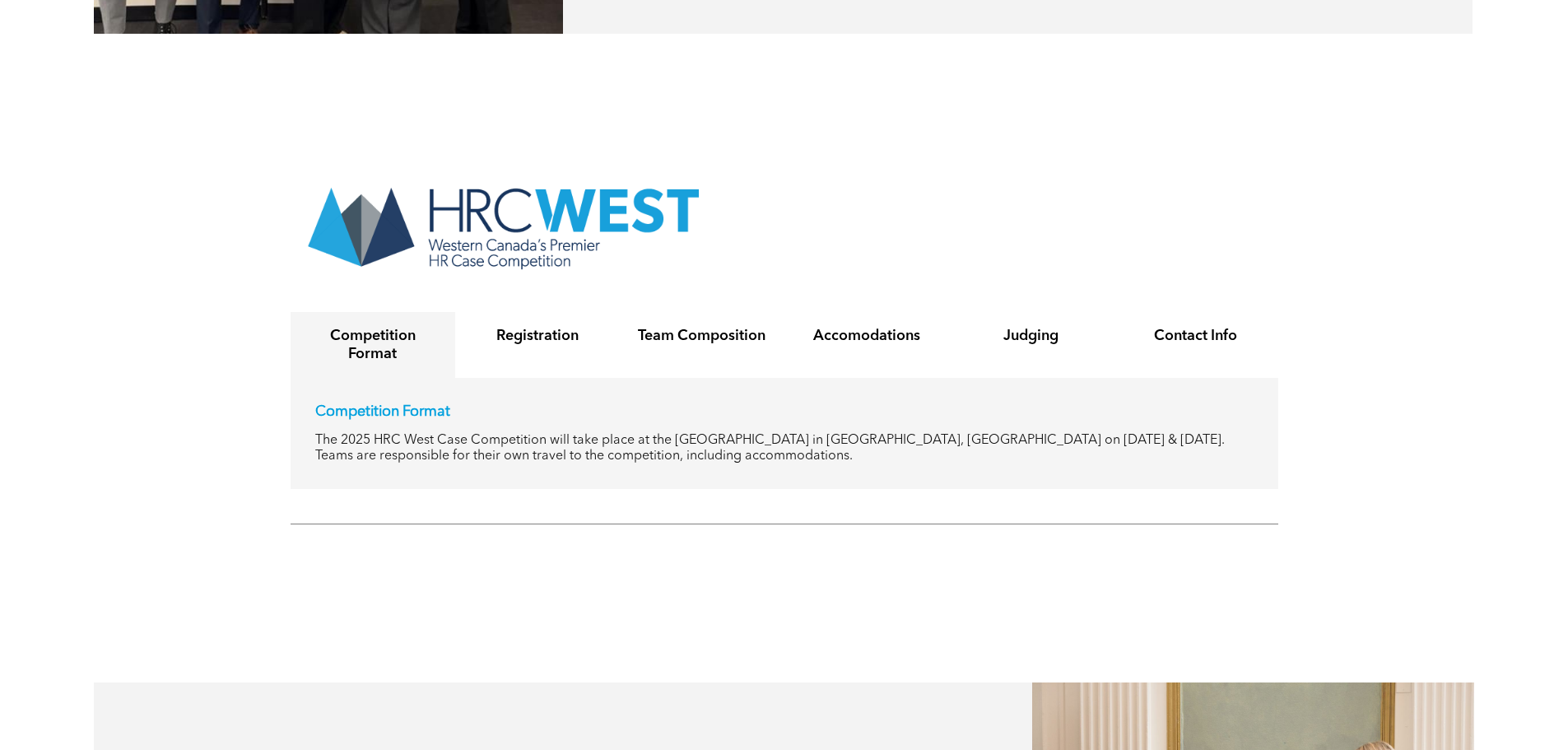
scroll to position [3129, 0]
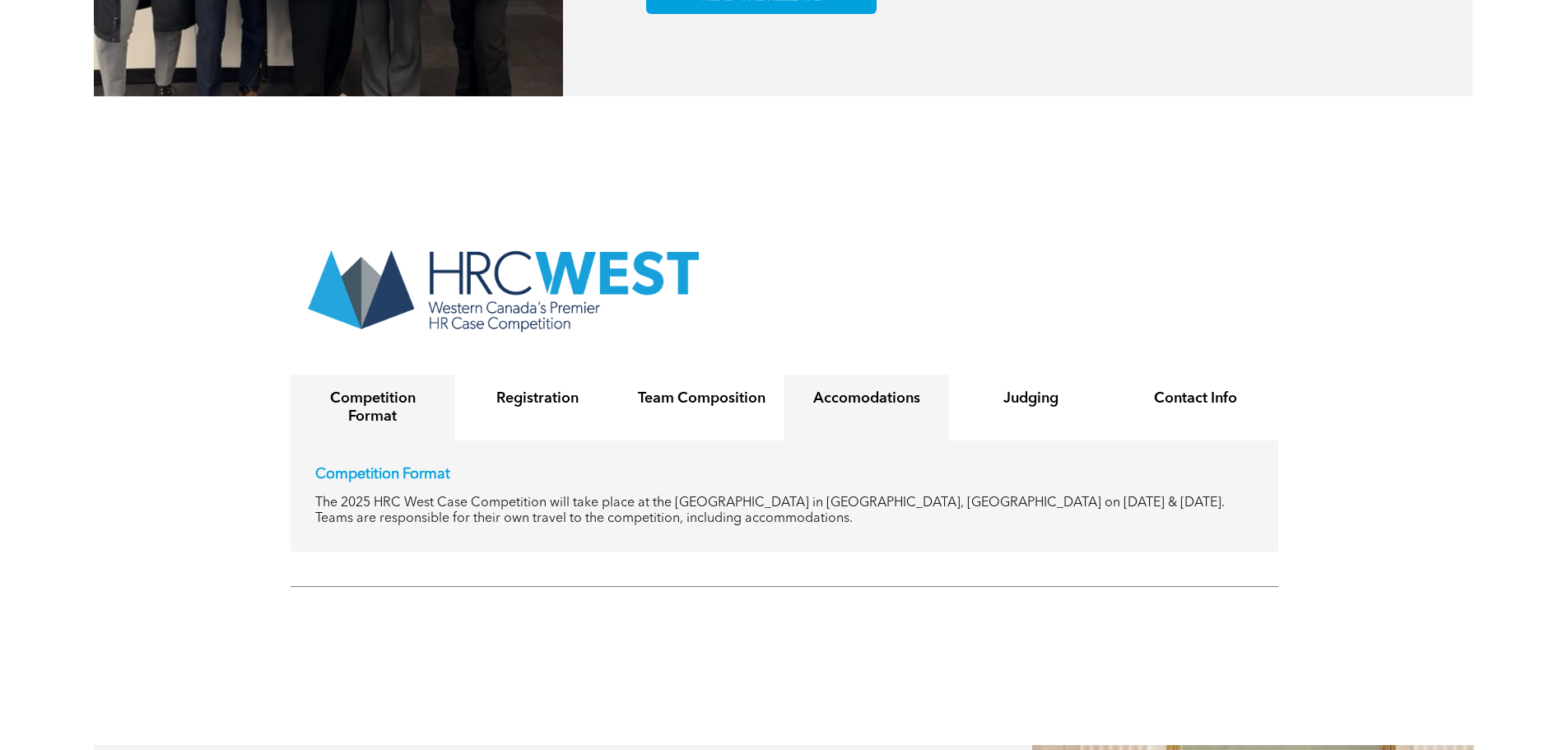
click at [899, 401] on div "Accomodations" at bounding box center [866, 408] width 165 height 66
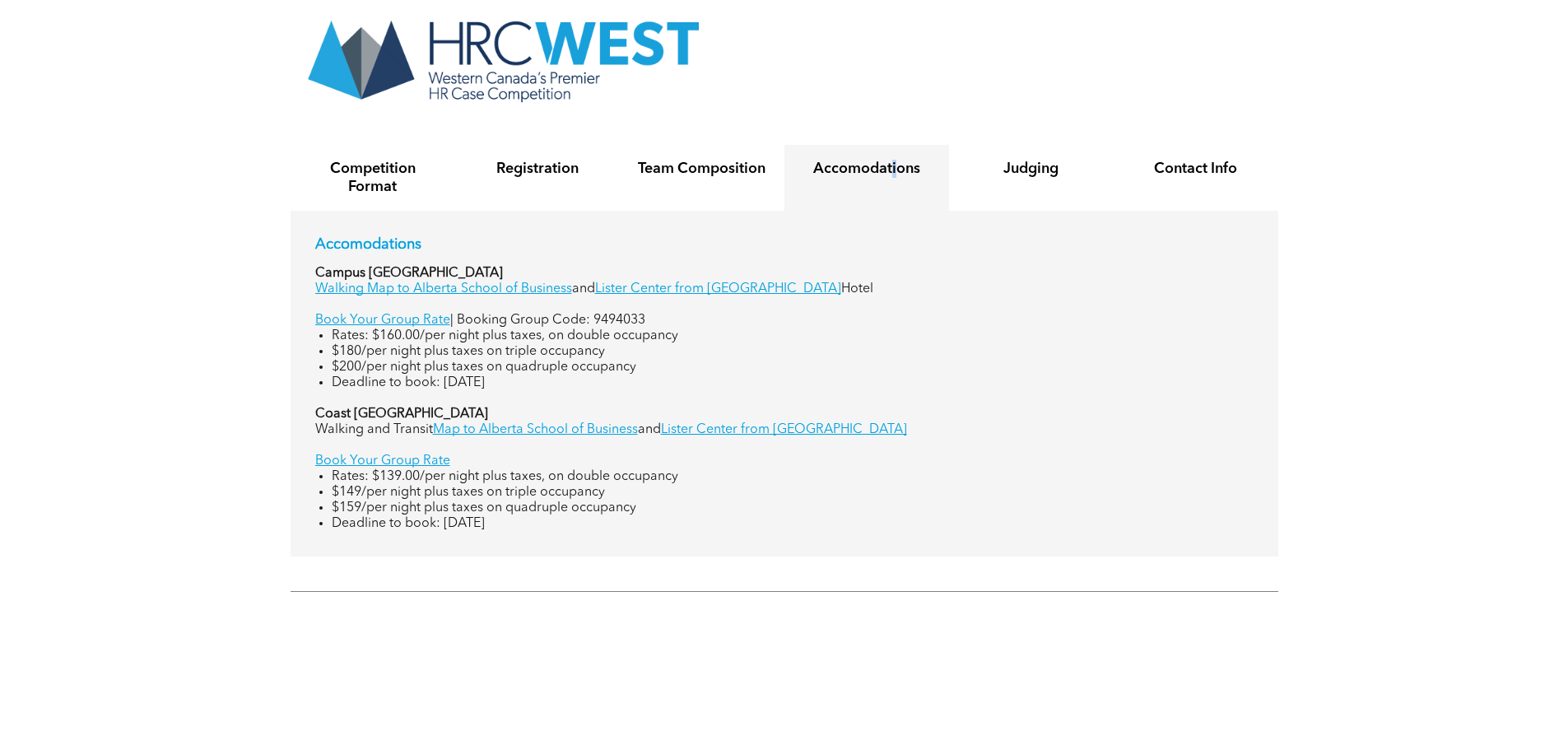
scroll to position [3376, 0]
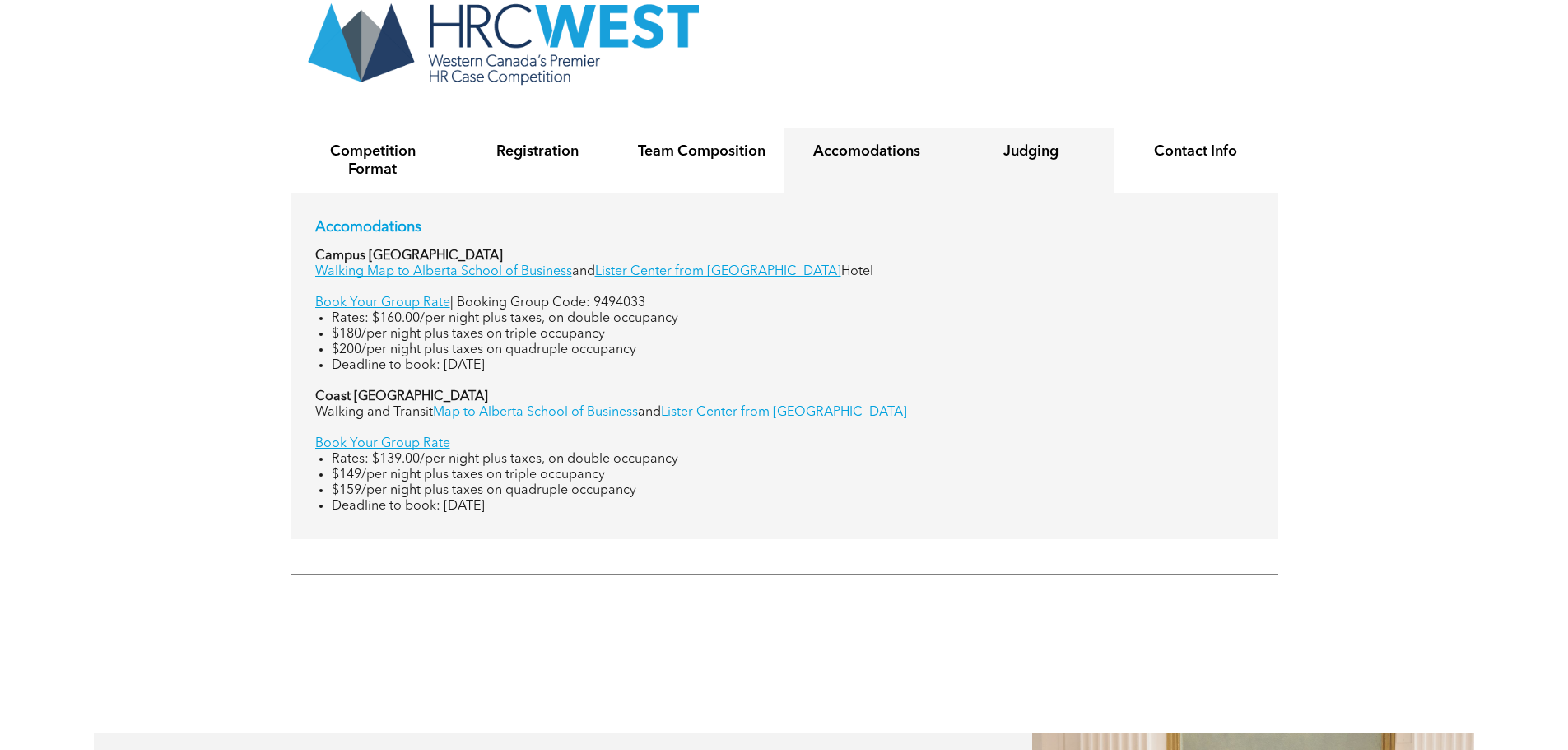
click at [1026, 146] on div "Judging" at bounding box center [1031, 160] width 165 height 66
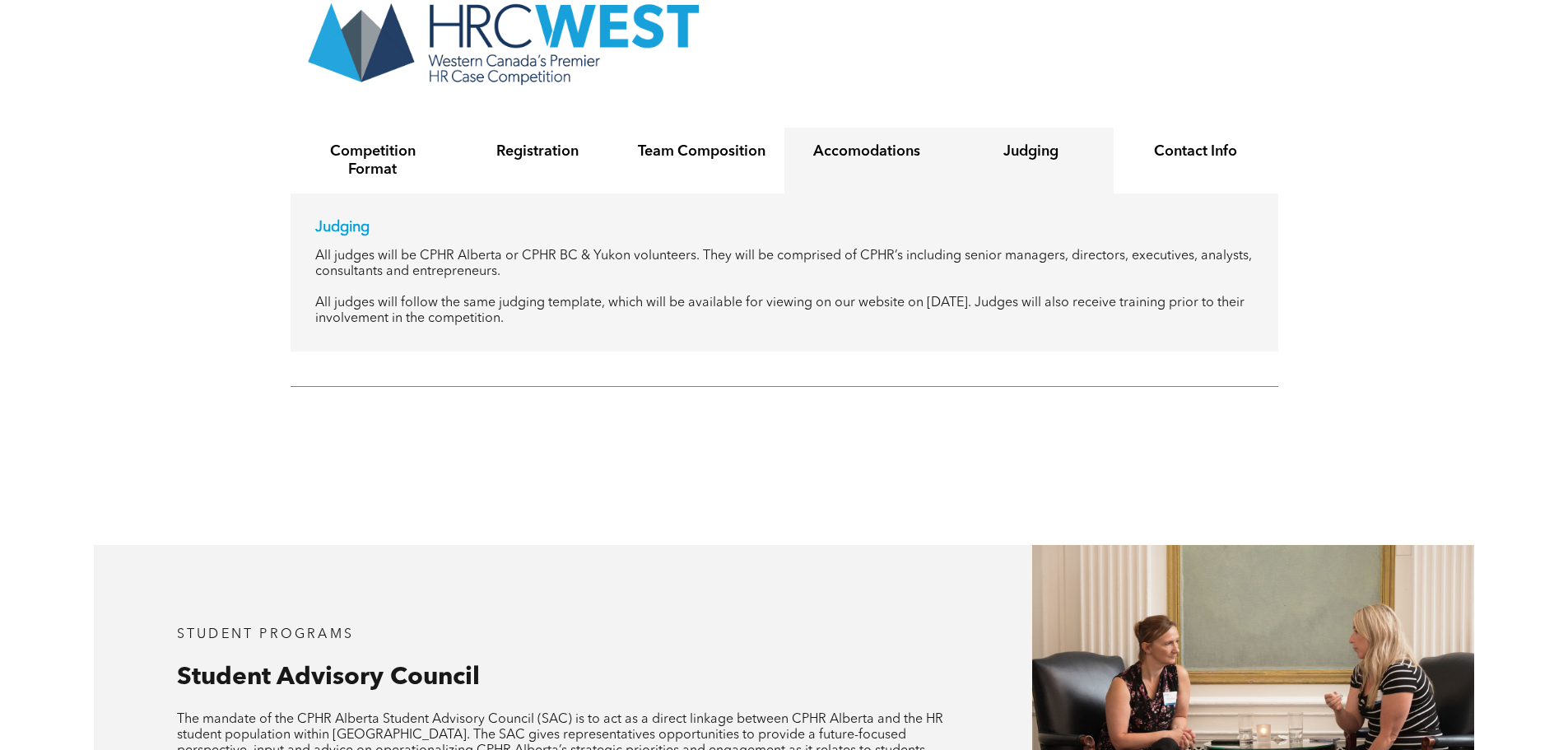
click at [913, 142] on h4 "Accomodations" at bounding box center [866, 151] width 135 height 18
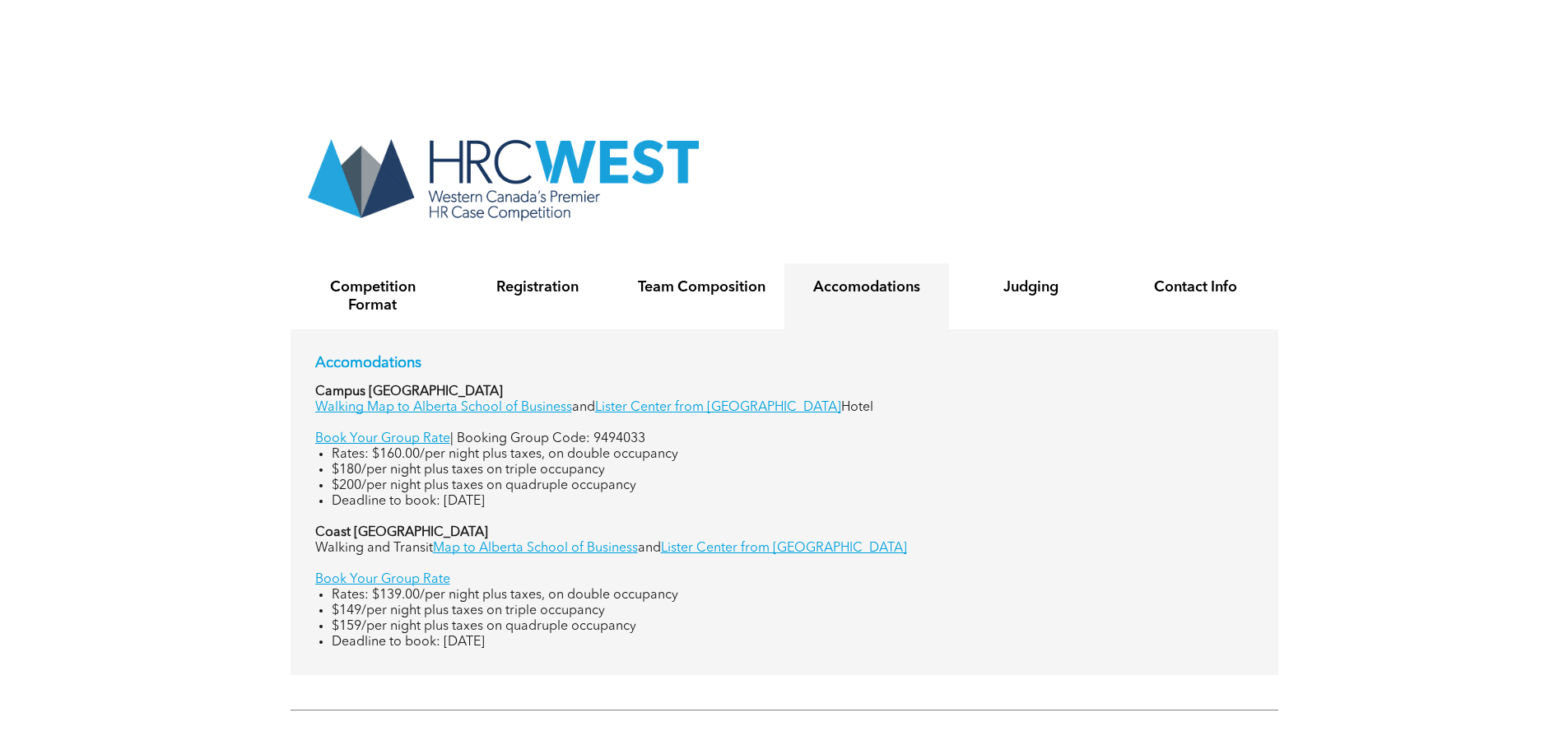
scroll to position [3211, 0]
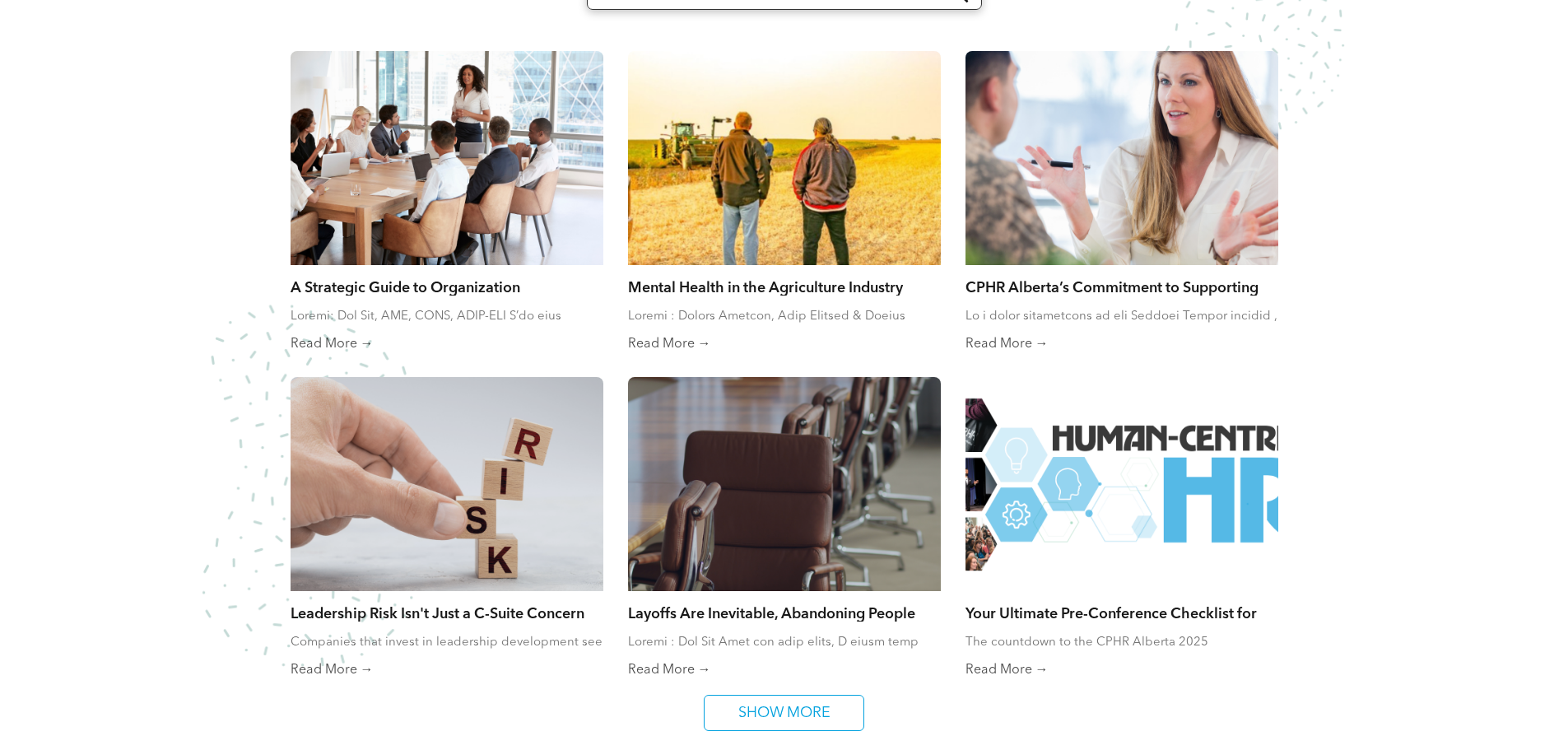
scroll to position [905, 0]
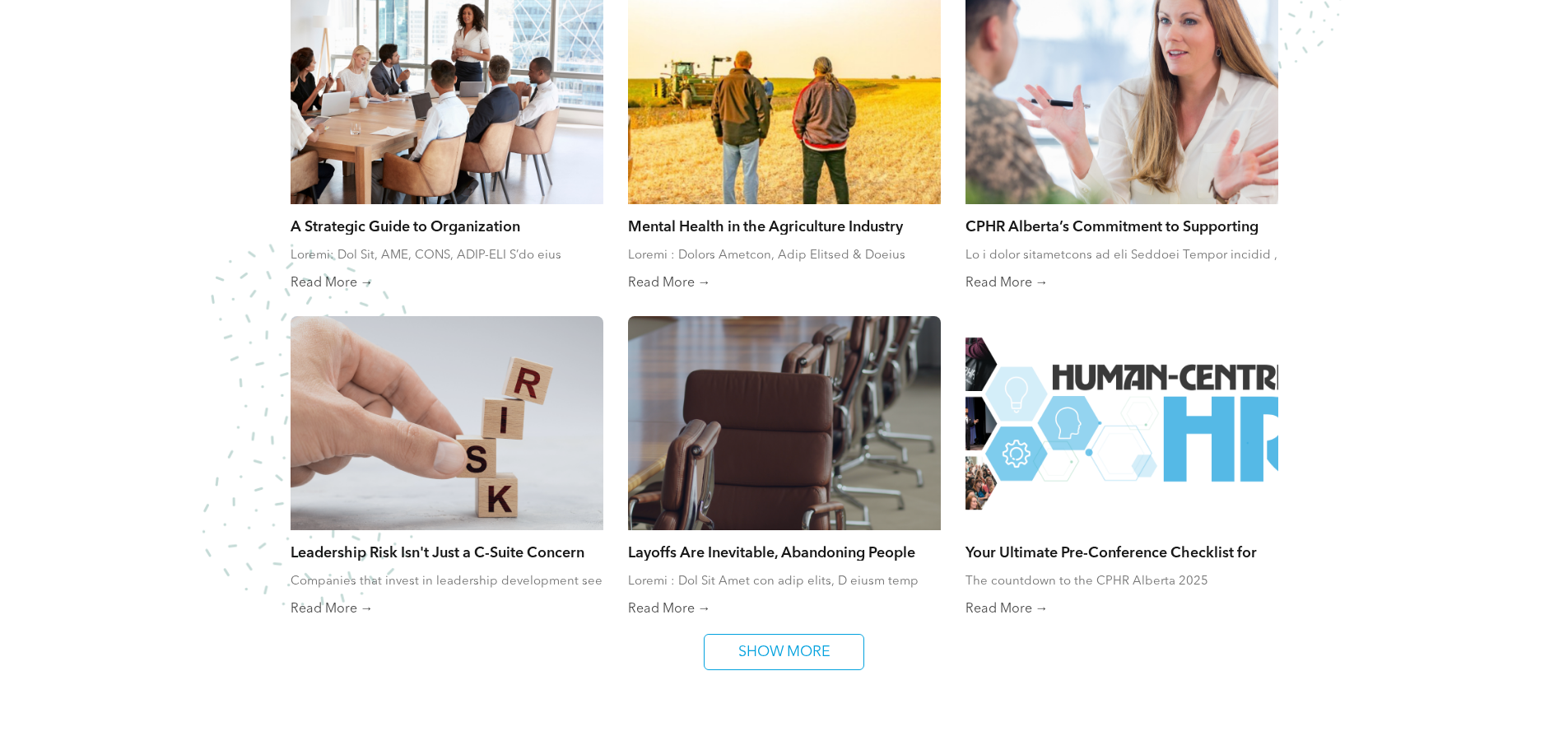
click at [780, 669] on link "SHOW MORE" at bounding box center [784, 652] width 160 height 36
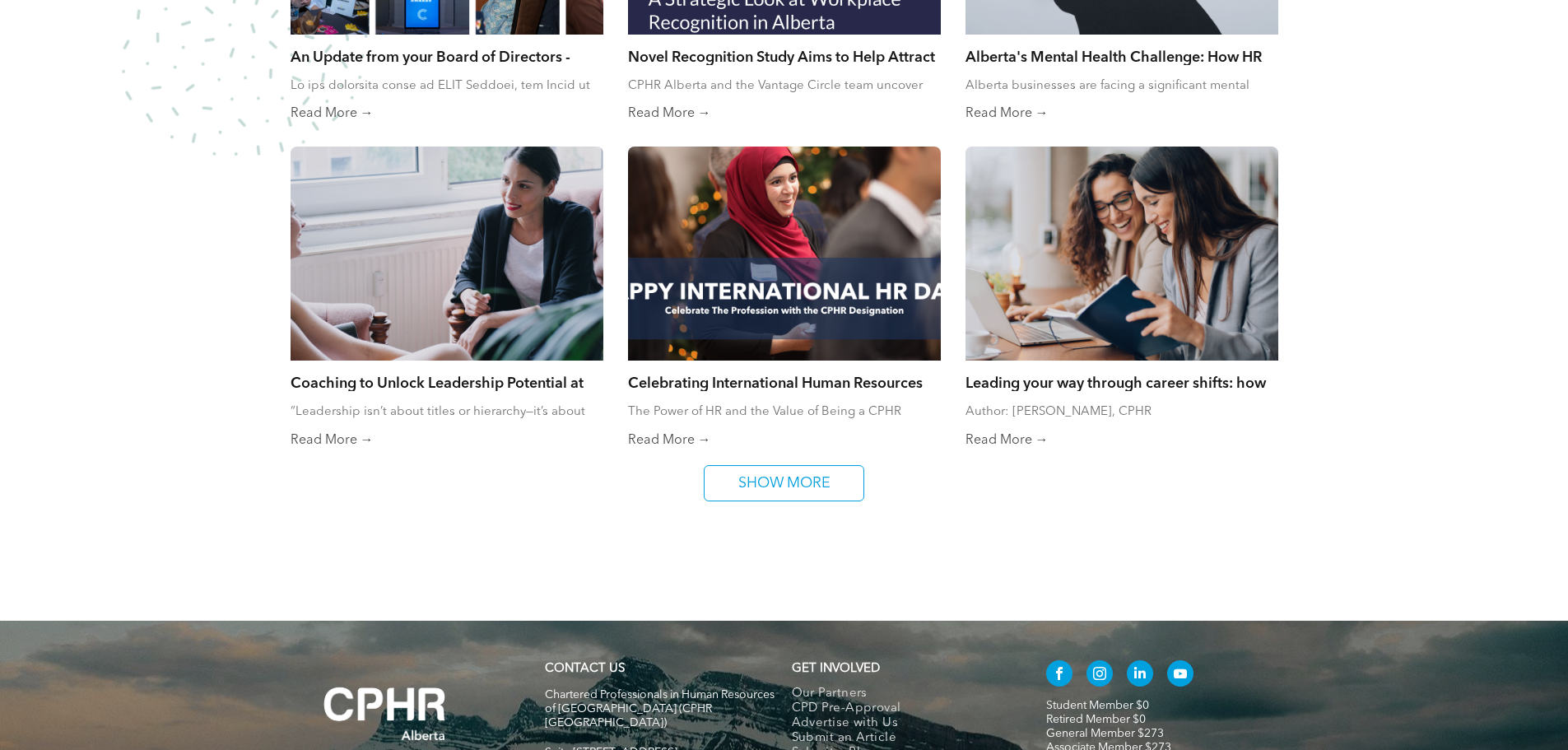
scroll to position [1729, 0]
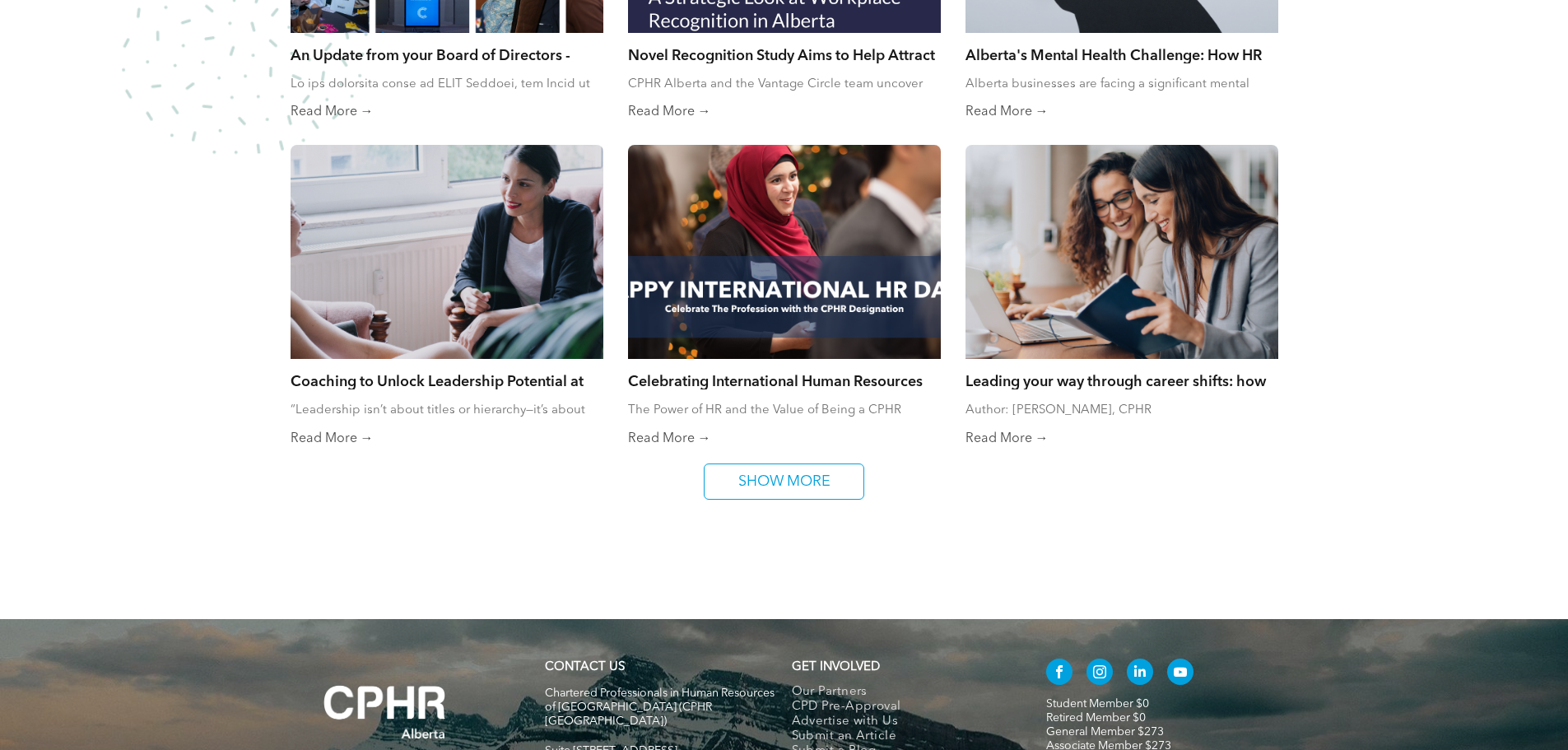
click at [808, 481] on span "SHOW MORE" at bounding box center [784, 481] width 104 height 35
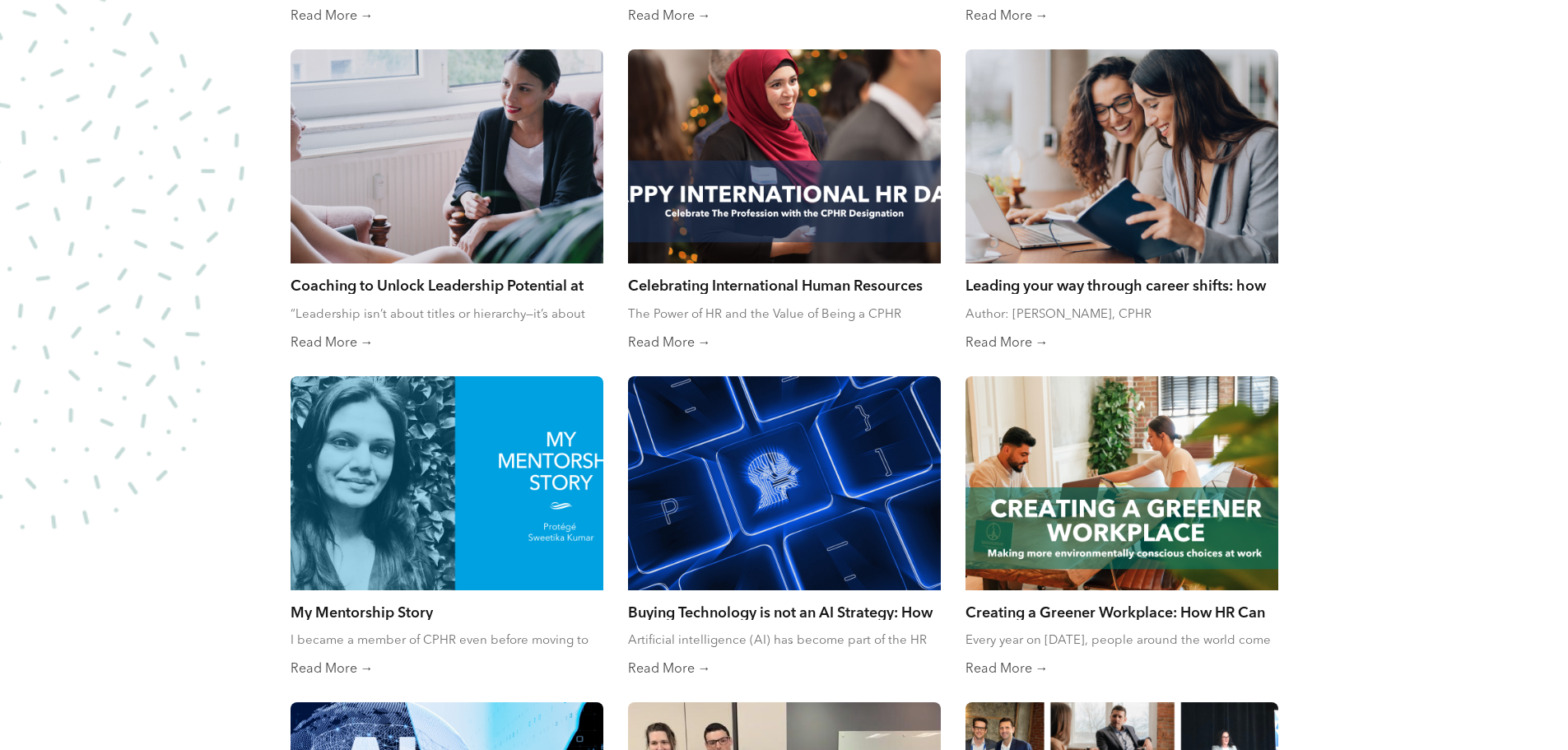
scroll to position [2141, 0]
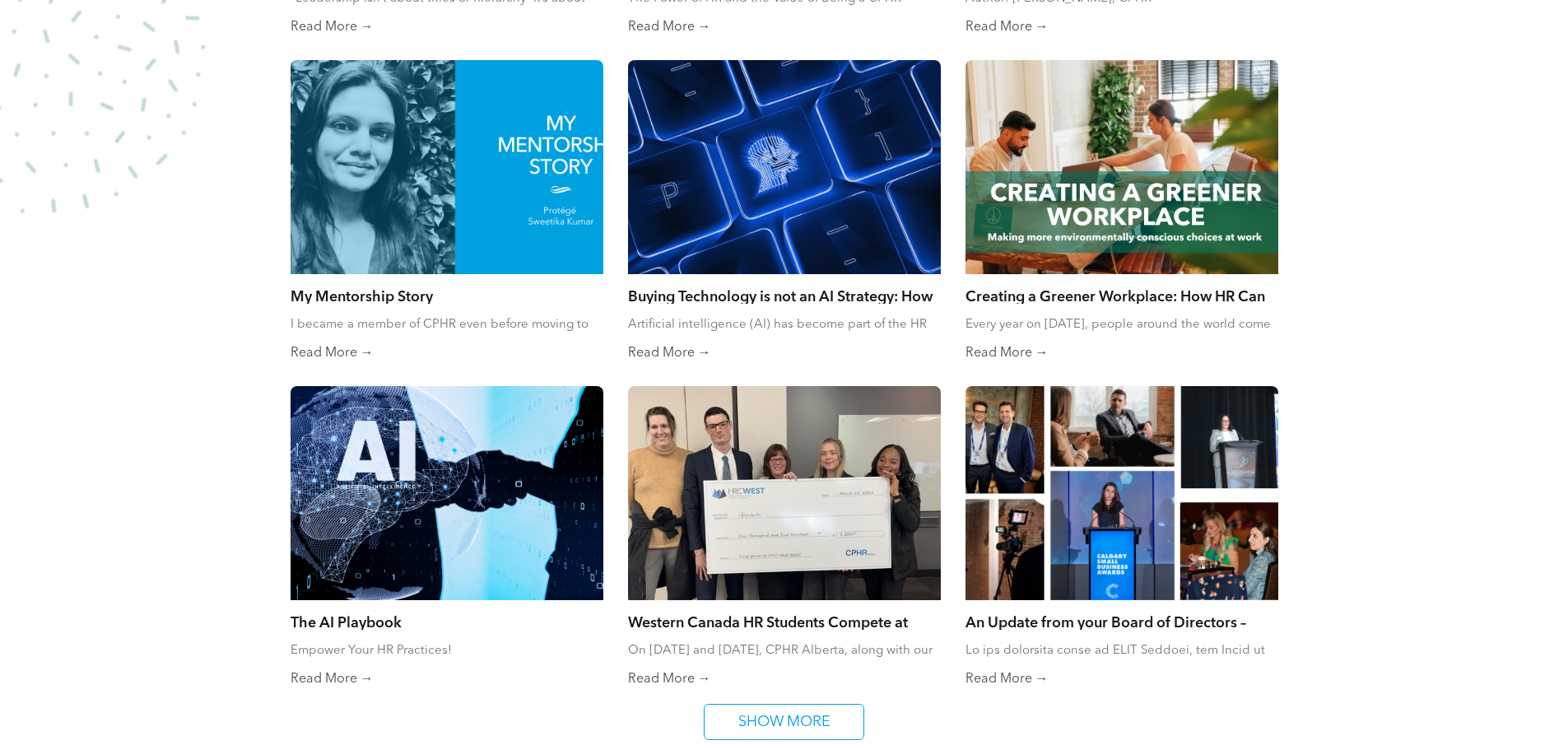
click at [786, 714] on span "SHOW MORE" at bounding box center [784, 722] width 104 height 35
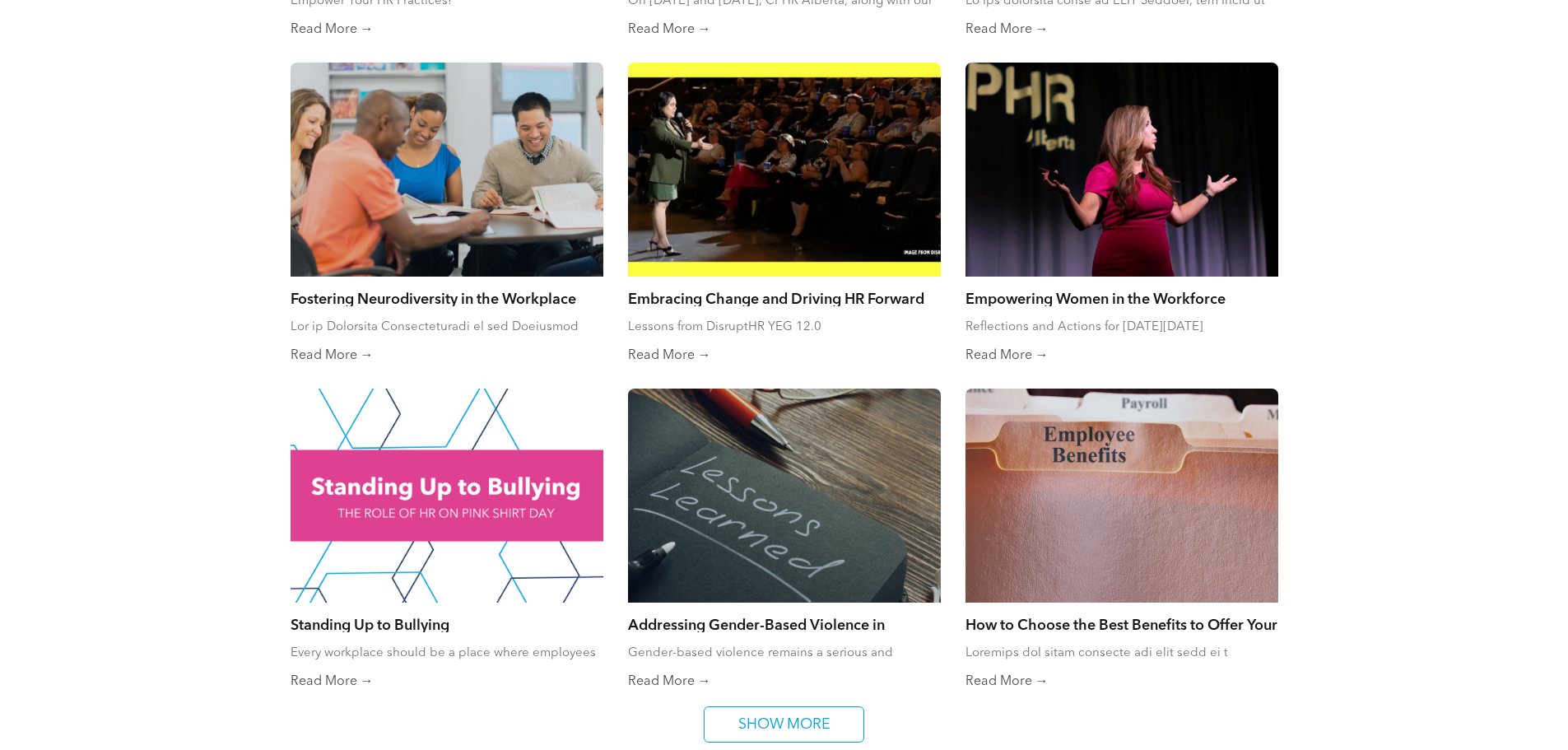
scroll to position [2799, 0]
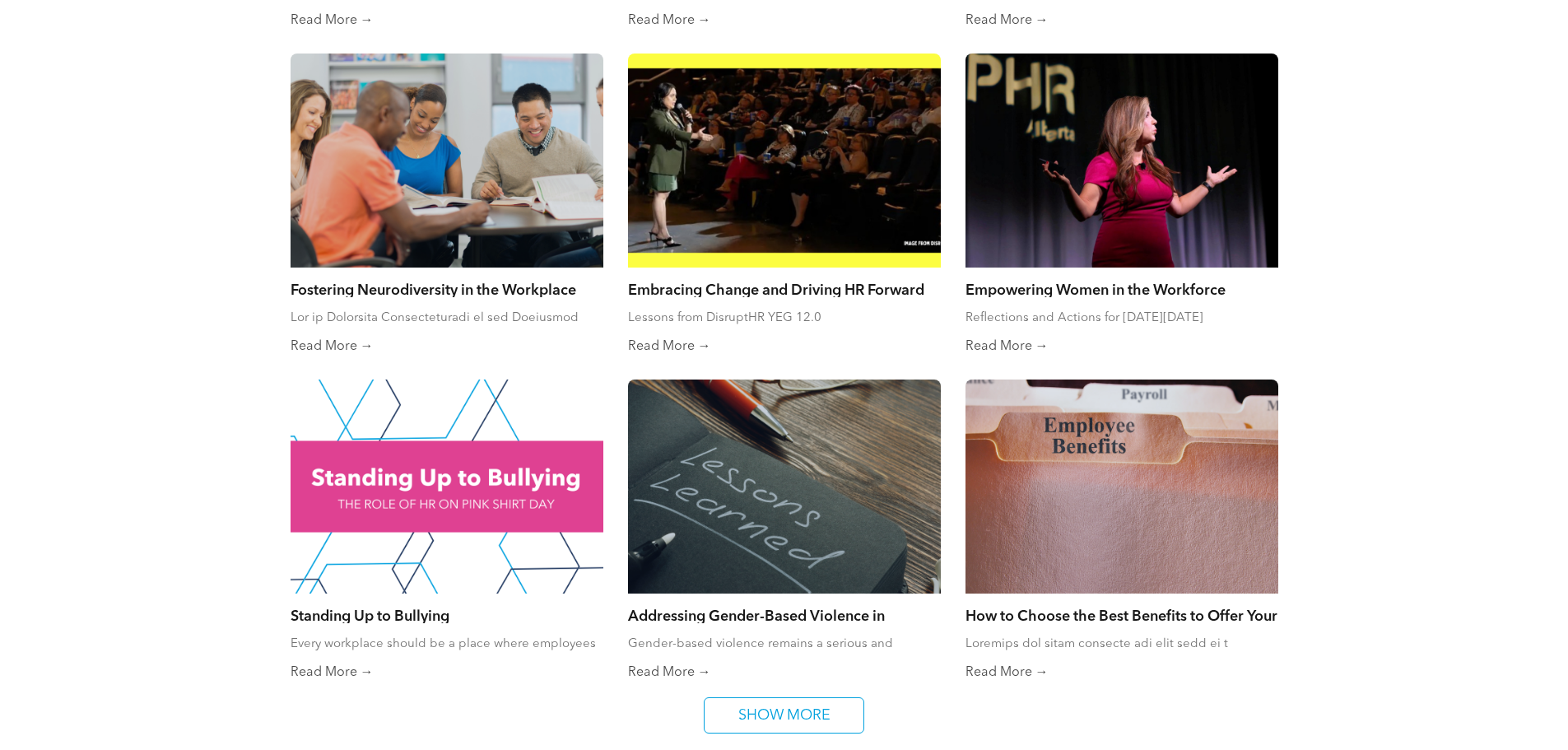
click at [512, 205] on div at bounding box center [446, 160] width 313 height 214
click at [1117, 444] on div at bounding box center [1122, 486] width 313 height 214
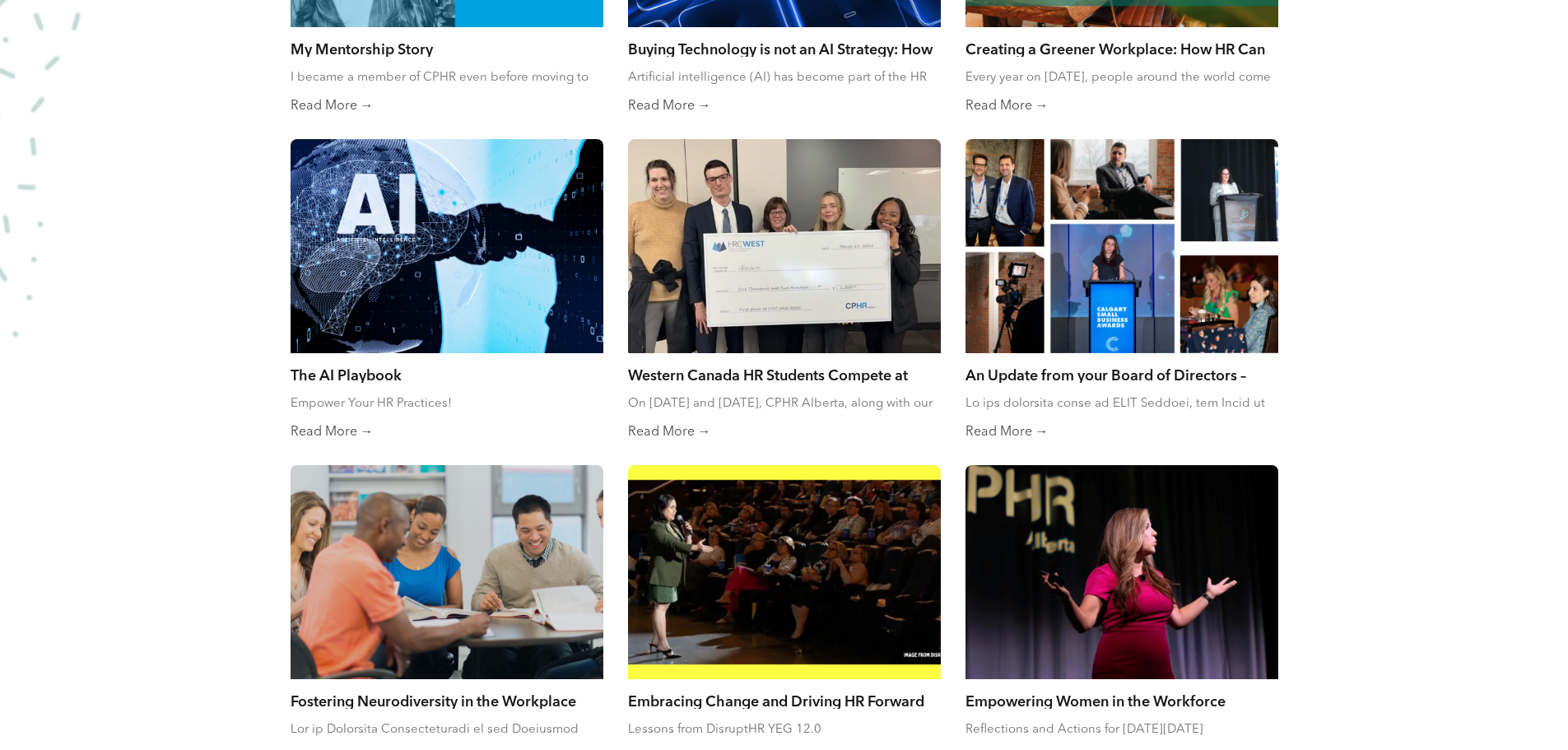
scroll to position [2306, 0]
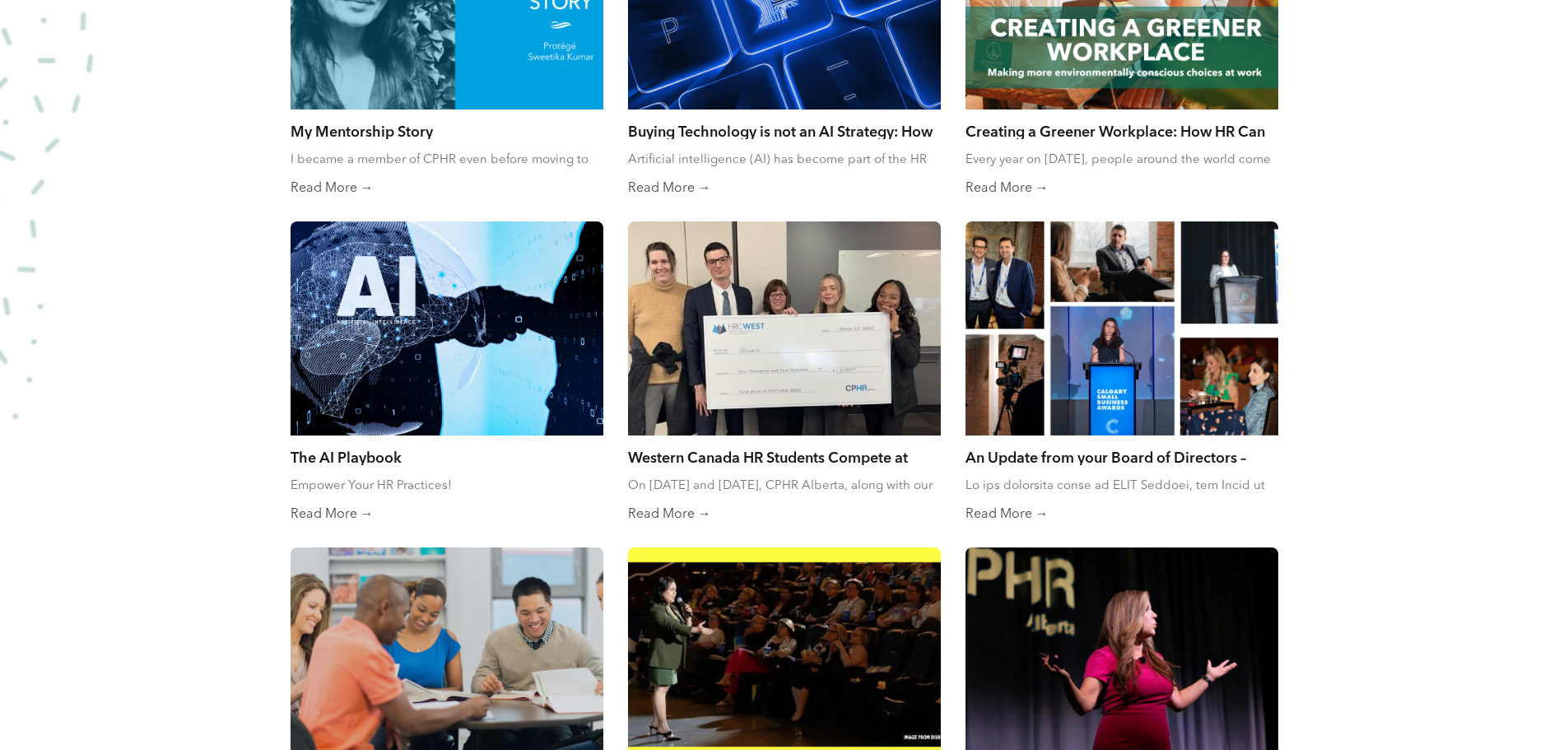
click at [513, 375] on div at bounding box center [446, 328] width 313 height 214
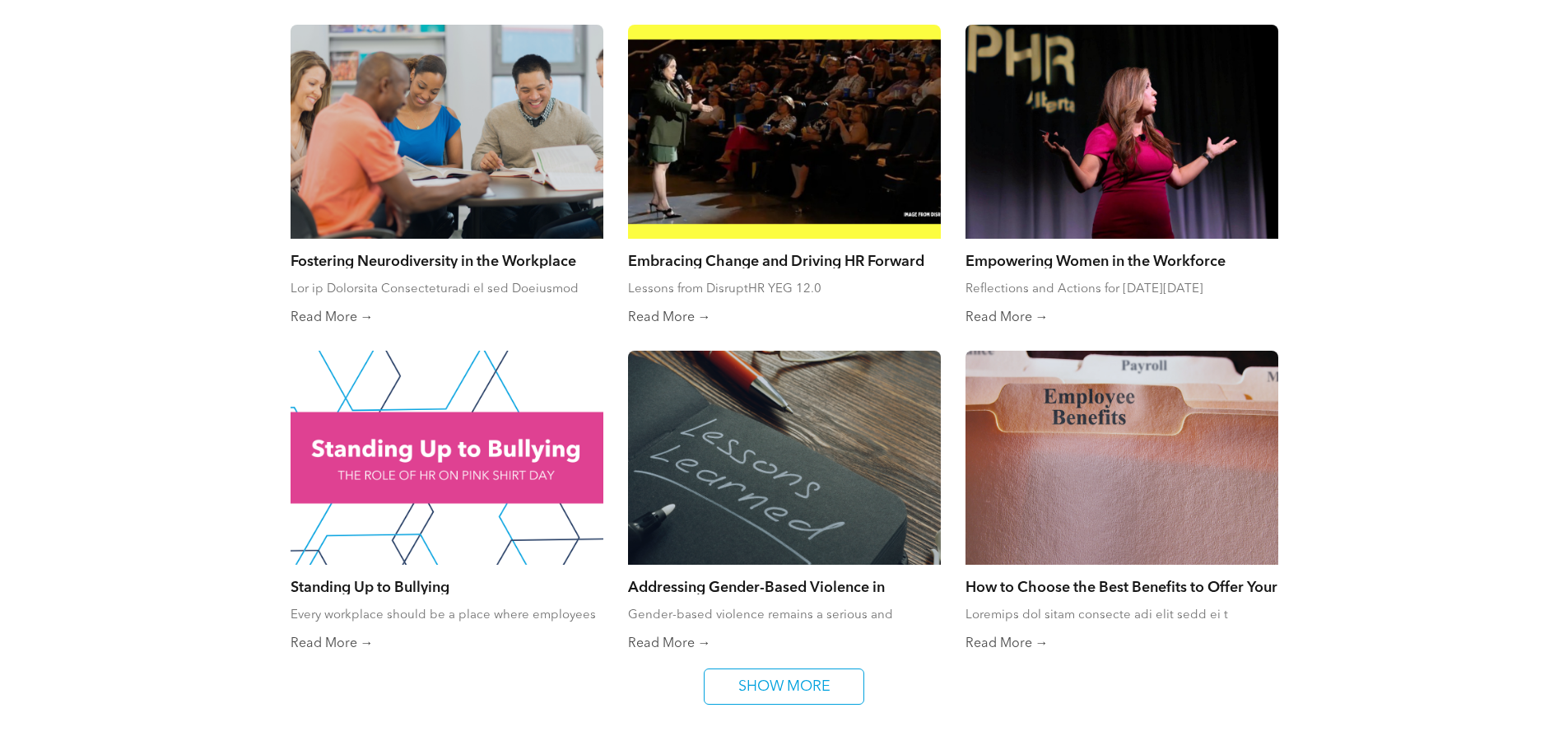
scroll to position [2964, 0]
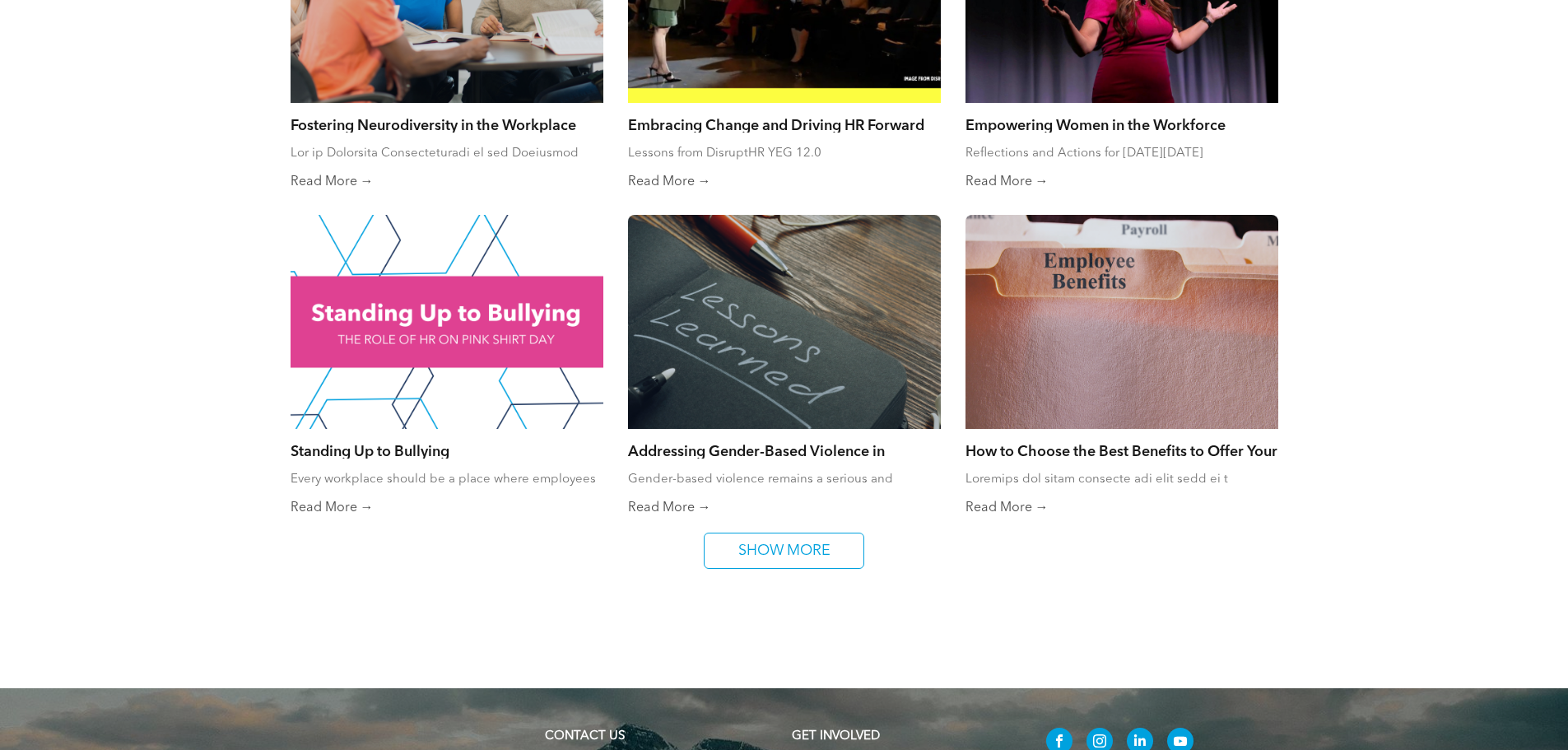
click at [805, 546] on span "SHOW MORE" at bounding box center [784, 550] width 104 height 35
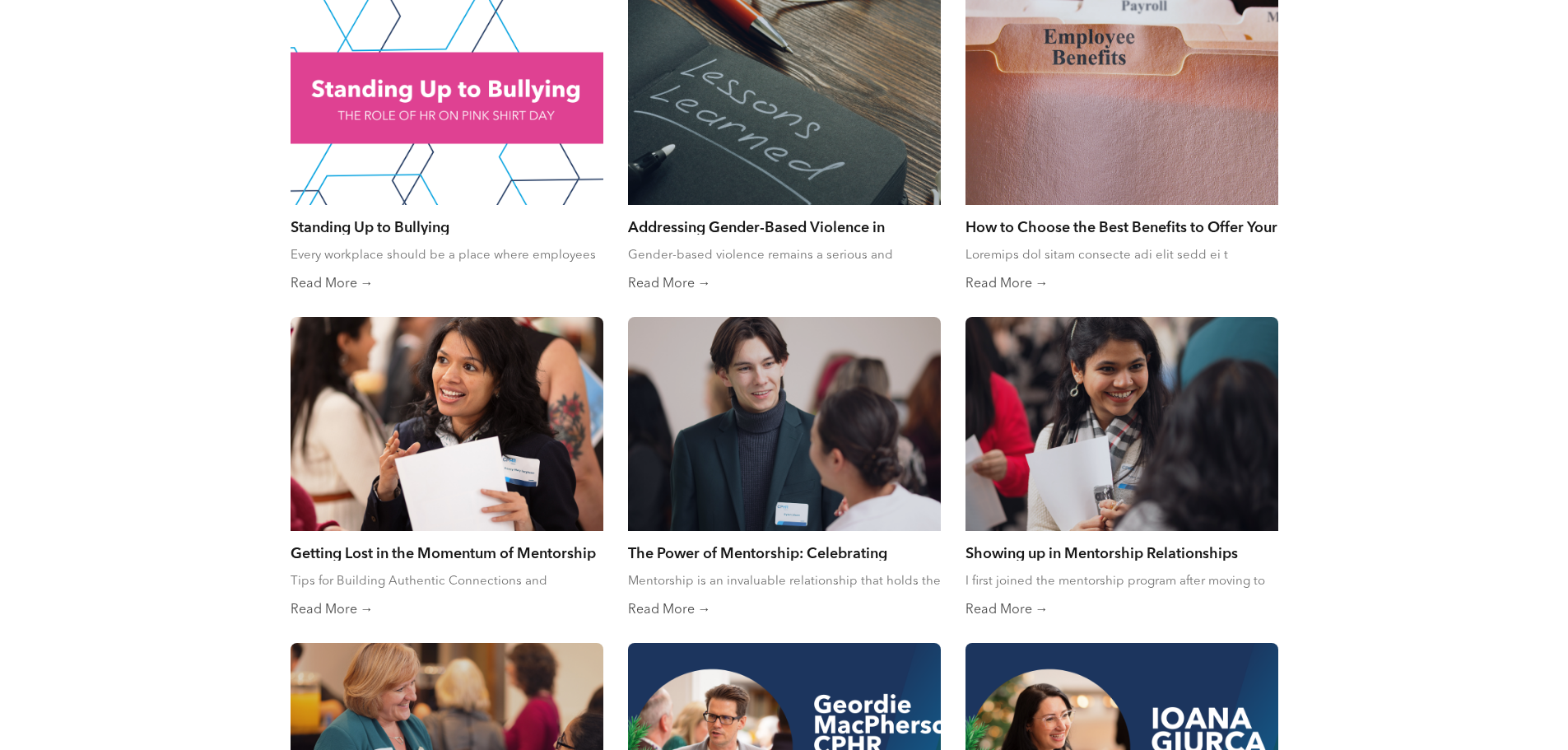
scroll to position [3211, 0]
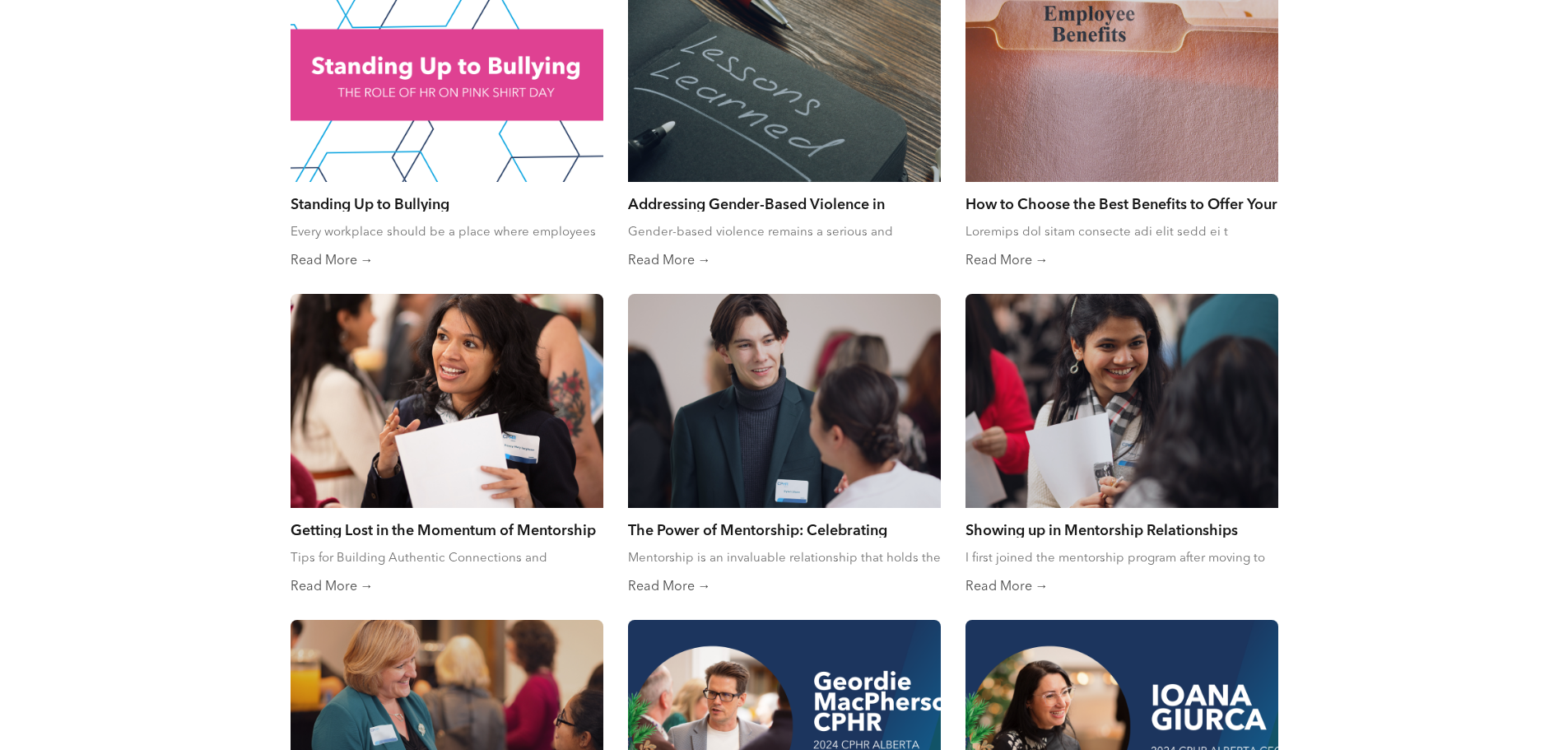
click at [780, 405] on div at bounding box center [784, 400] width 313 height 214
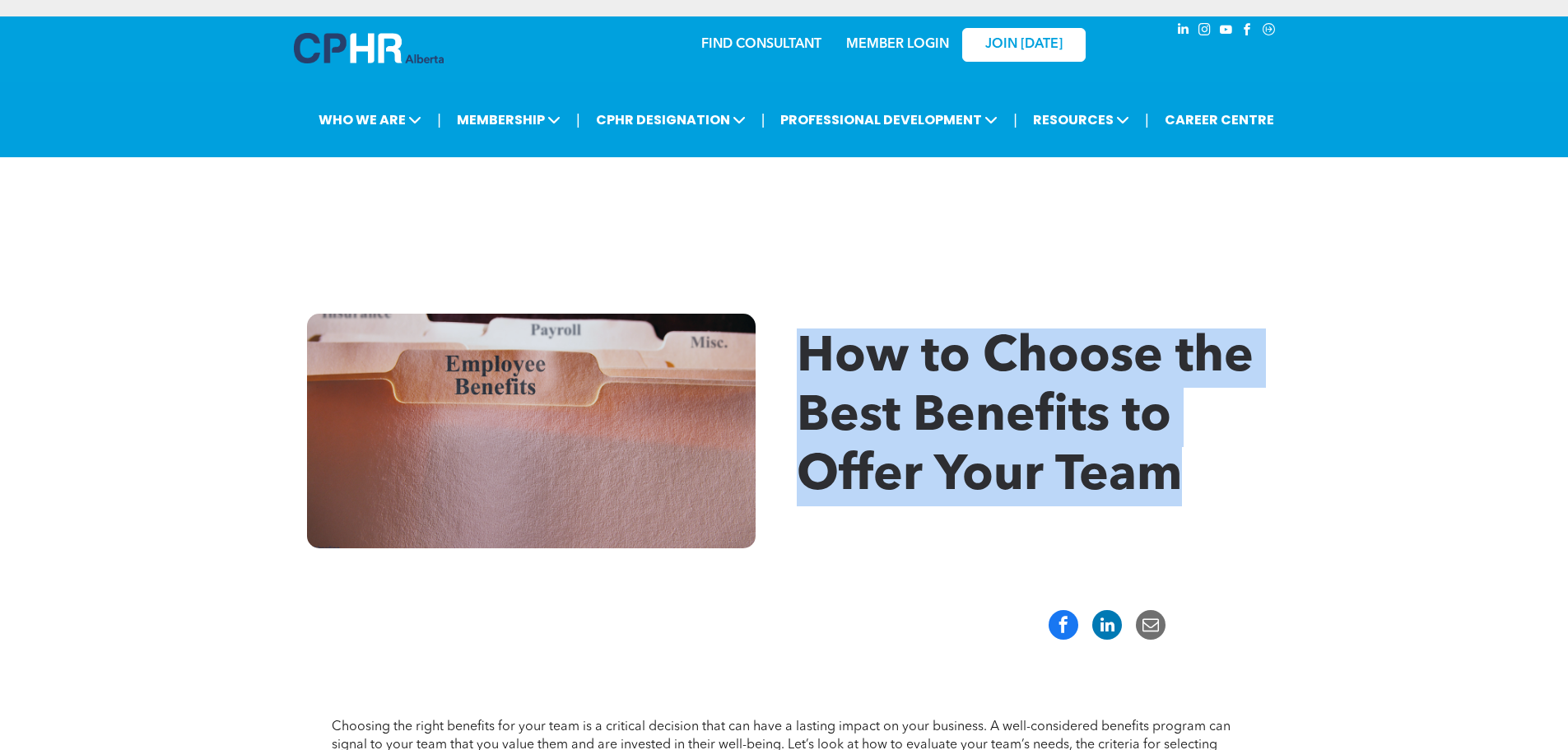
drag, startPoint x: 807, startPoint y: 361, endPoint x: 1173, endPoint y: 489, distance: 387.7
click at [1173, 489] on span "How to Choose the Best Benefits to Offer Your Team" at bounding box center [1025, 417] width 457 height 168
copy span "How to Choose the Best Benefits to Offer Your Team"
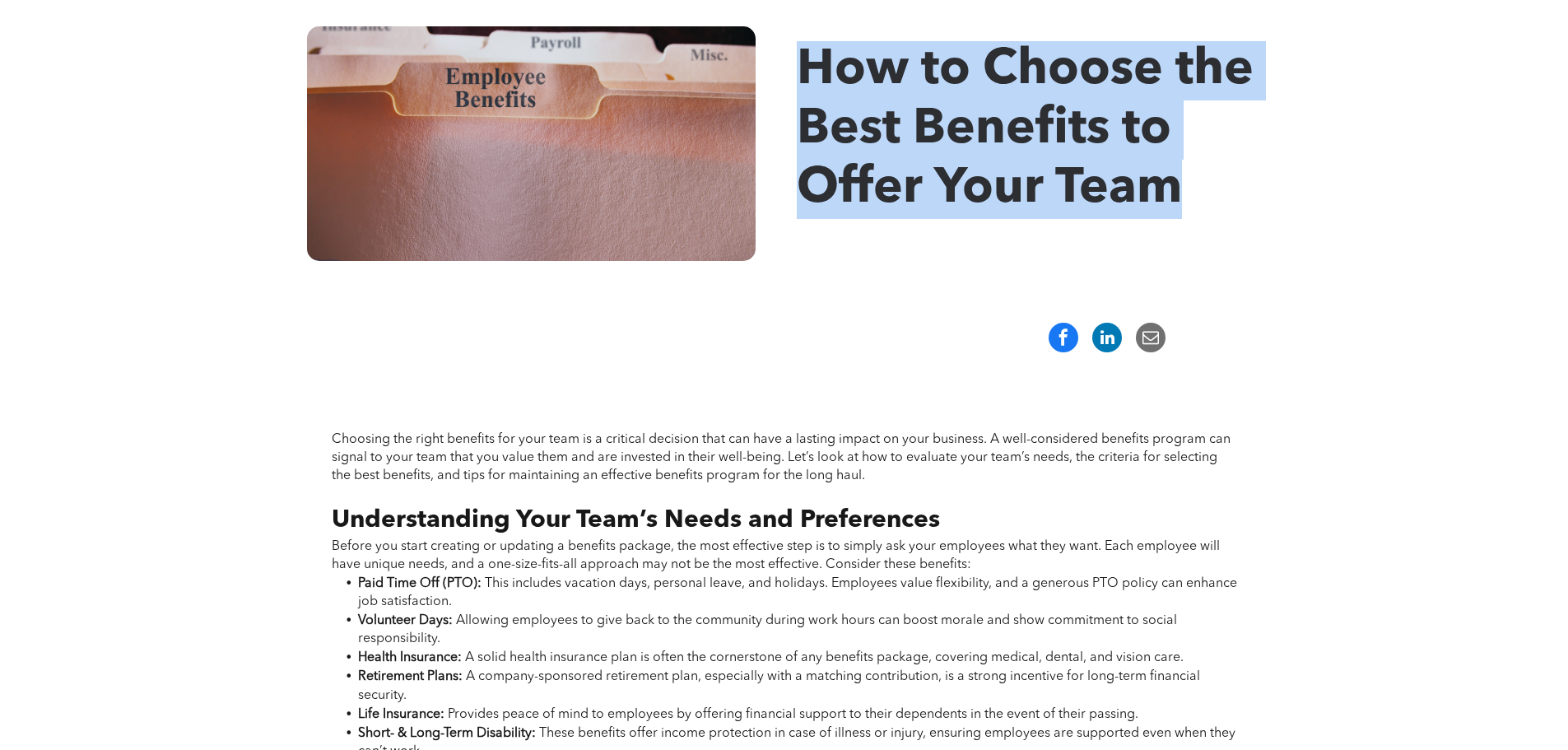
scroll to position [330, 0]
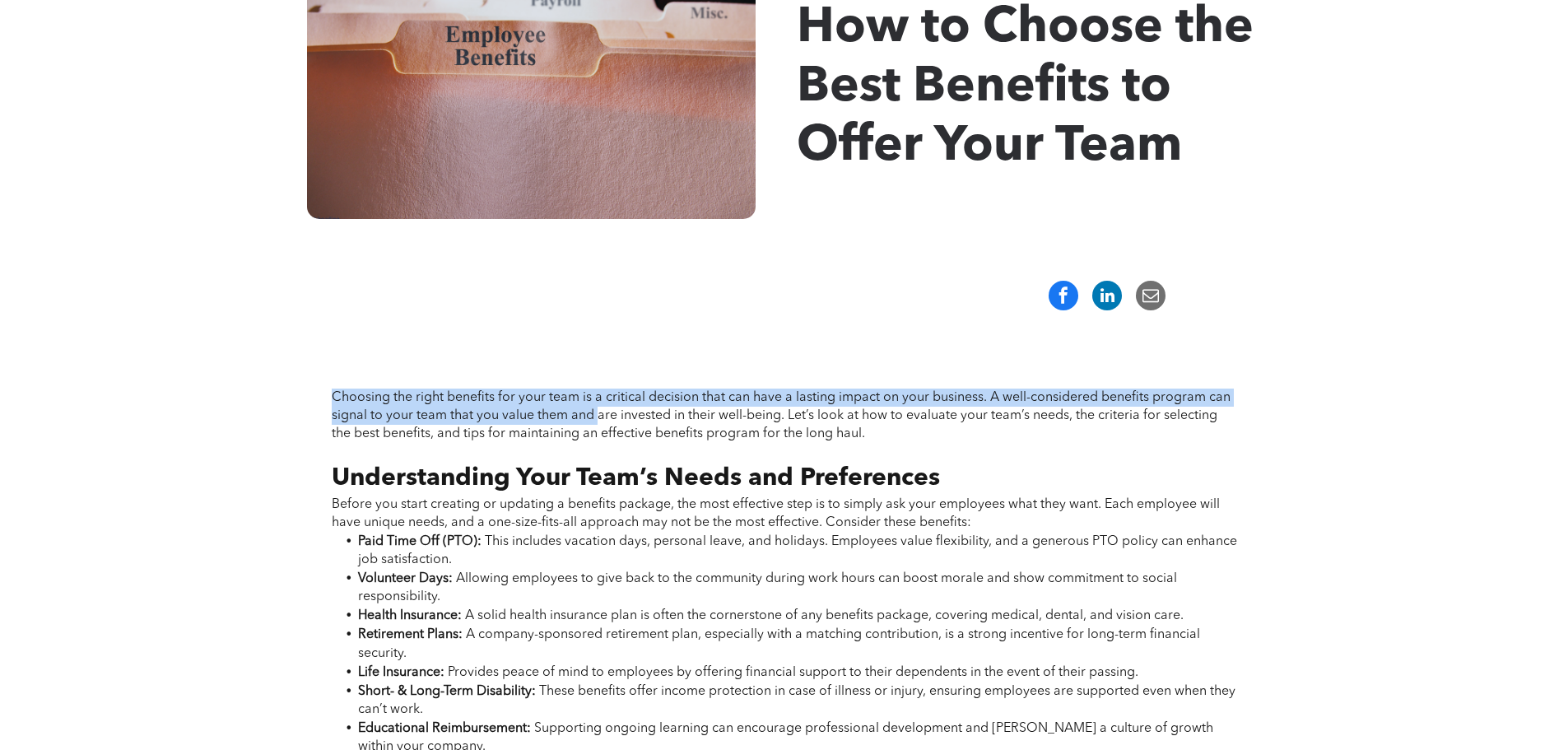
drag, startPoint x: 331, startPoint y: 398, endPoint x: 599, endPoint y: 421, distance: 269.0
click at [599, 421] on span "Choosing the right benefits for your team is a critical decision that can have …" at bounding box center [781, 416] width 898 height 49
copy span "Choosing the right benefits for your team is a critical decision that can have …"
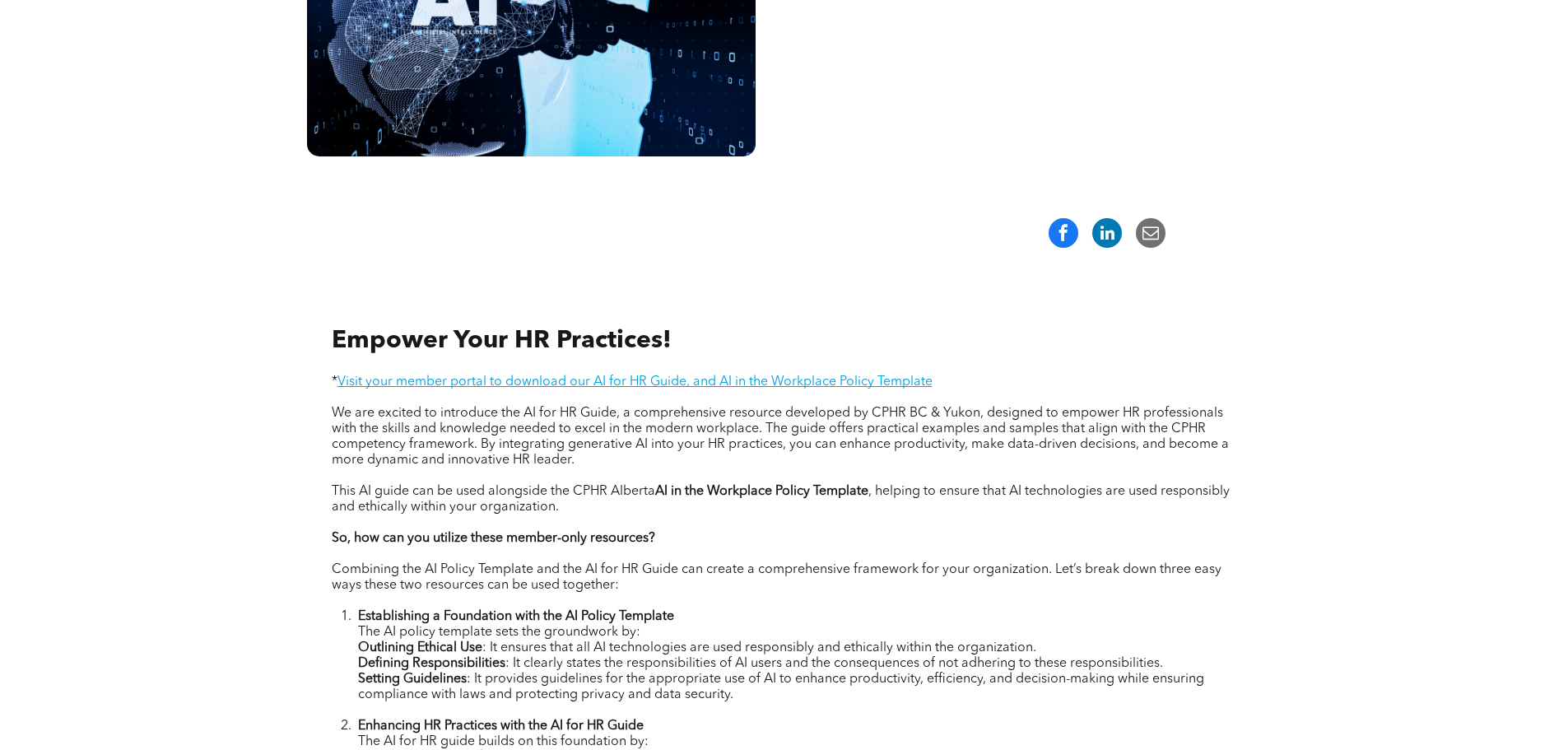
scroll to position [412, 0]
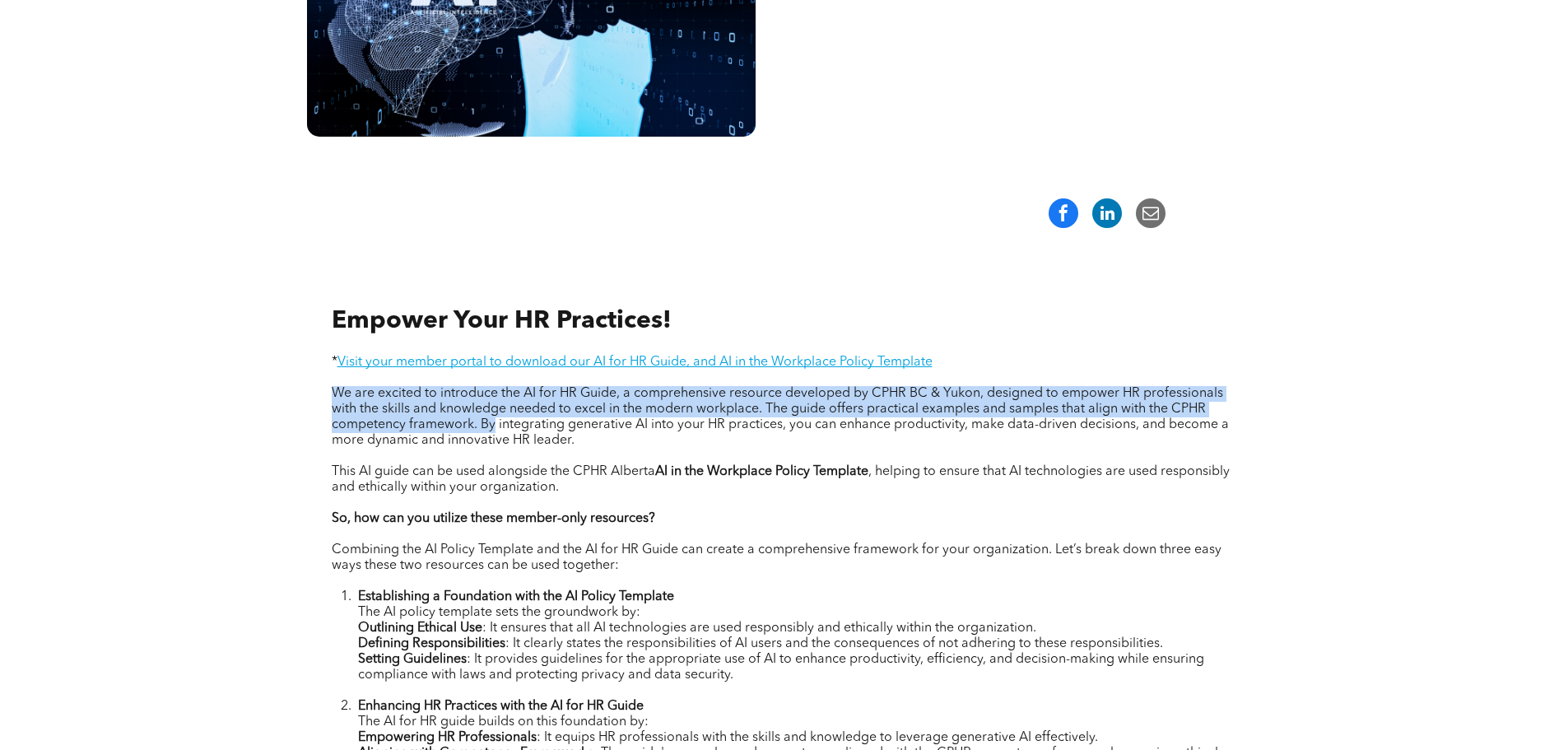
drag, startPoint x: 332, startPoint y: 387, endPoint x: 491, endPoint y: 426, distance: 163.7
click at [493, 426] on span "We are excited to introduce the AI for HR Guide, a comprehensive resource devel…" at bounding box center [780, 417] width 897 height 60
click at [349, 390] on span "We are excited to introduce the AI for HR Guide, a comprehensive resource devel…" at bounding box center [780, 417] width 897 height 60
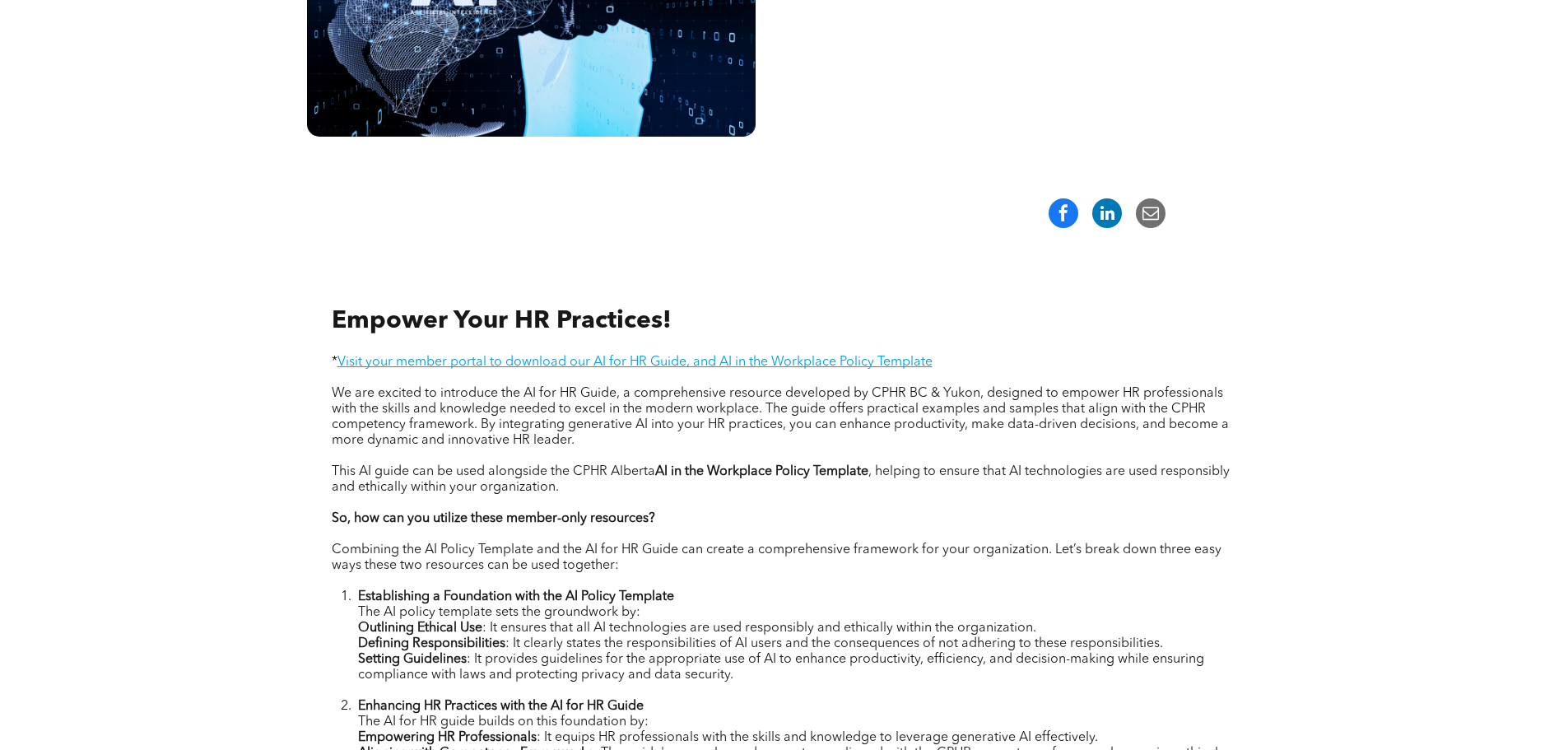
click at [330, 390] on div "Empower Your HR Practices! * Visit your member portal to download our AI for HR…" at bounding box center [784, 746] width 988 height 979
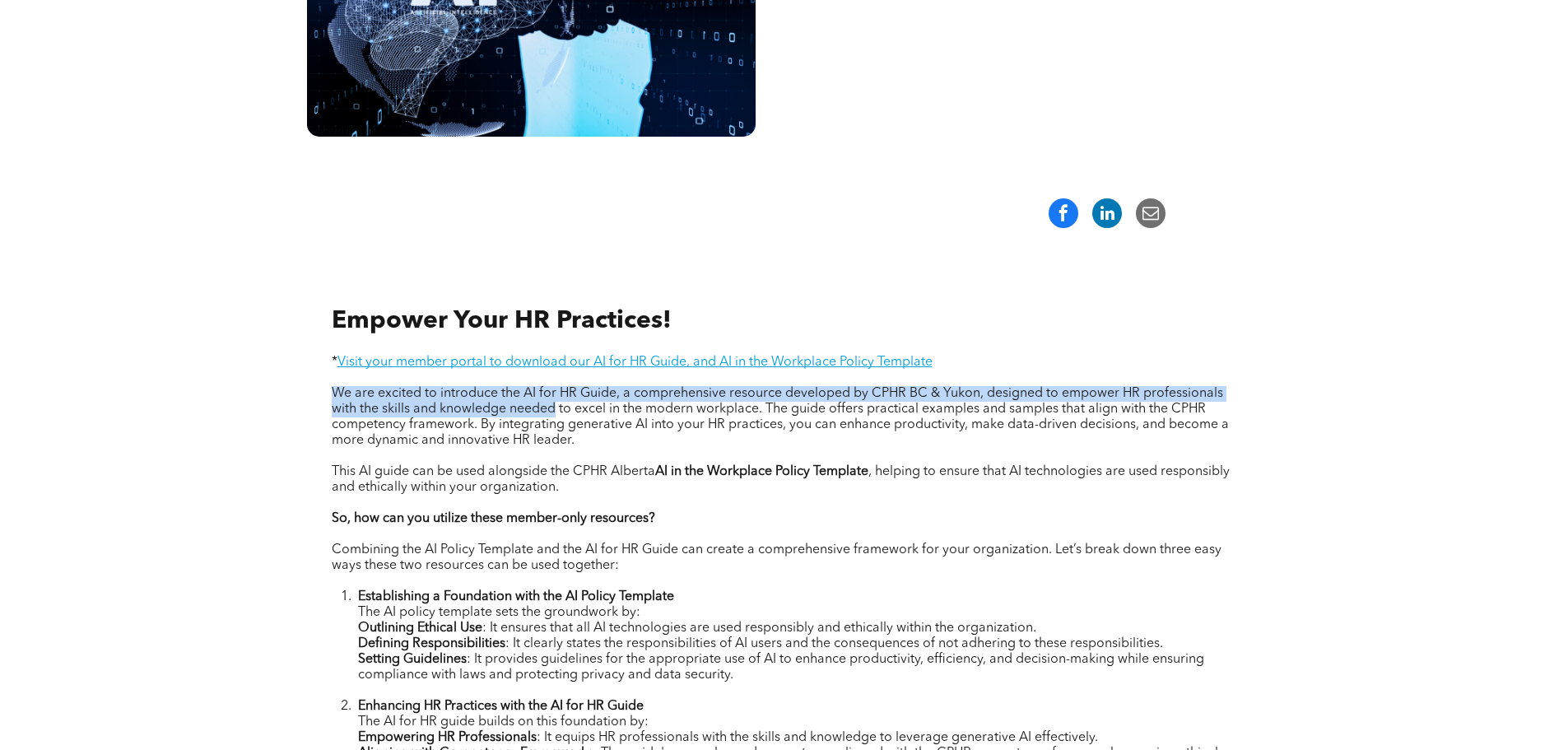
drag, startPoint x: 330, startPoint y: 391, endPoint x: 555, endPoint y: 410, distance: 225.8
click at [555, 410] on div "Empower Your HR Practices! * Visit your member portal to download our AI for HR…" at bounding box center [784, 746] width 988 height 979
copy span "We are excited to introduce the AI for HR Guide, a comprehensive resource devel…"
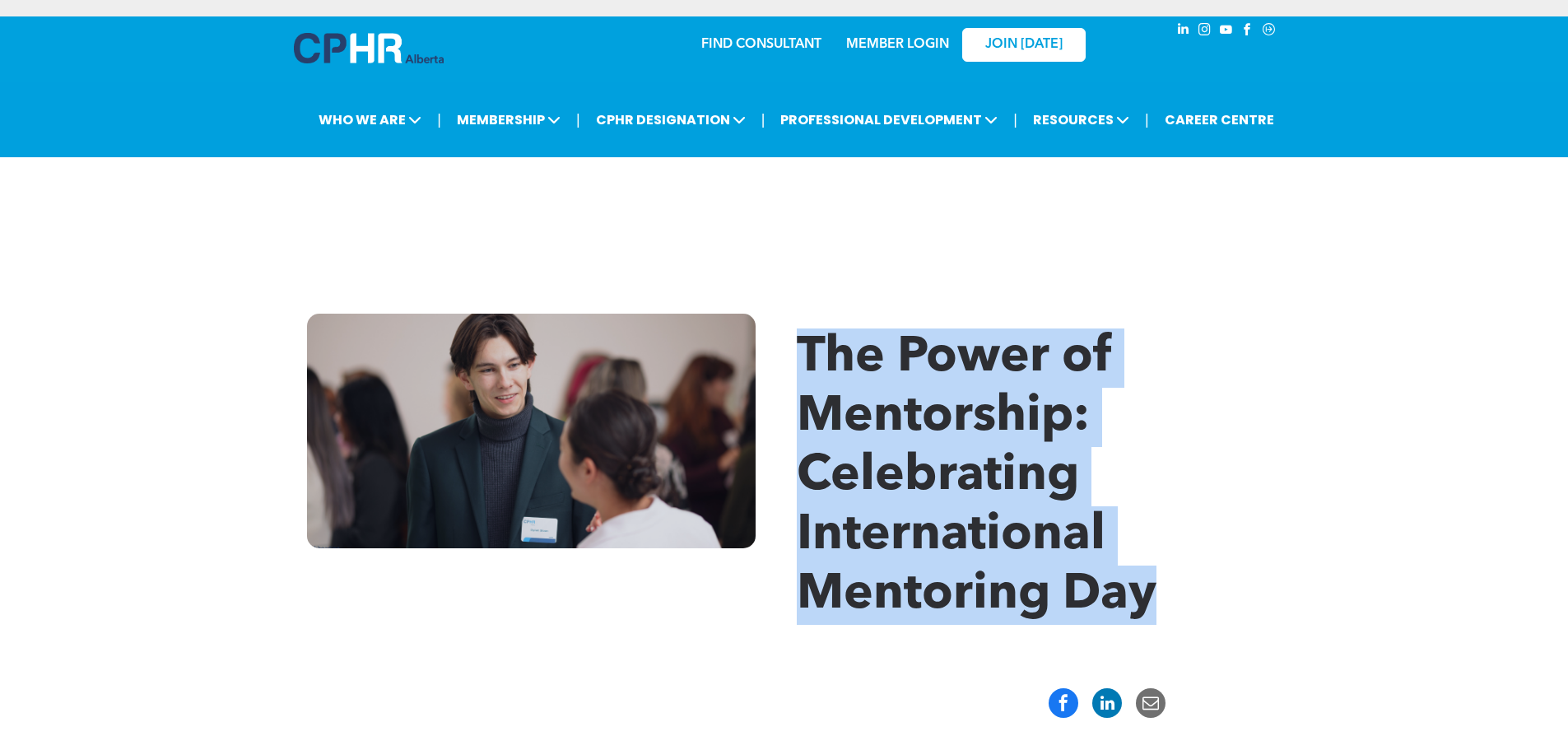
drag, startPoint x: 800, startPoint y: 346, endPoint x: 1159, endPoint y: 601, distance: 440.3
click at [1159, 601] on h1 "The Power of Mentorship: Celebrating International Mentoring Day" at bounding box center [1037, 477] width 481 height 297
copy span "The Power of Mentorship: Celebrating International Mentoring Day"
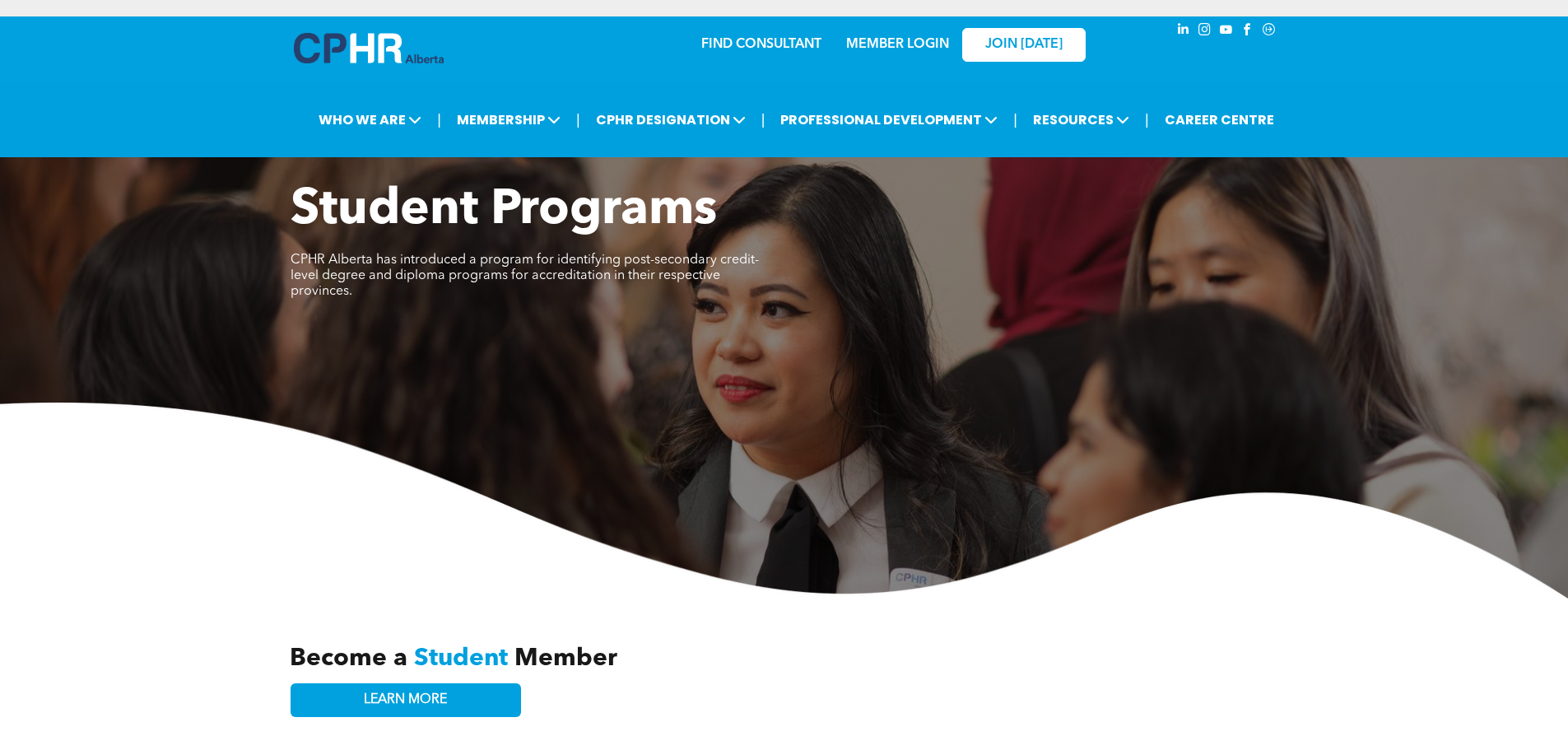
scroll to position [3211, 0]
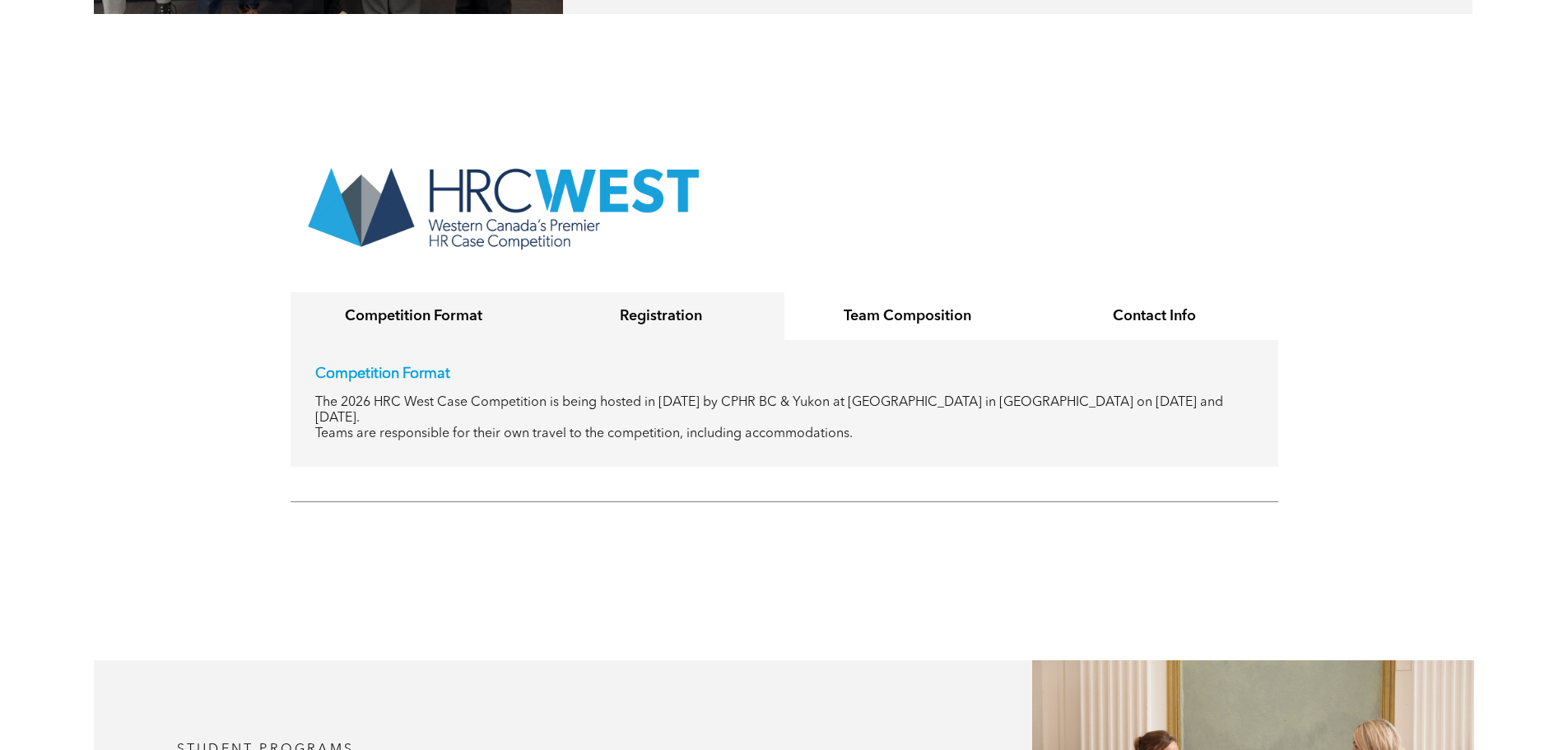
click at [675, 307] on h4 "Registration" at bounding box center [660, 316] width 218 height 18
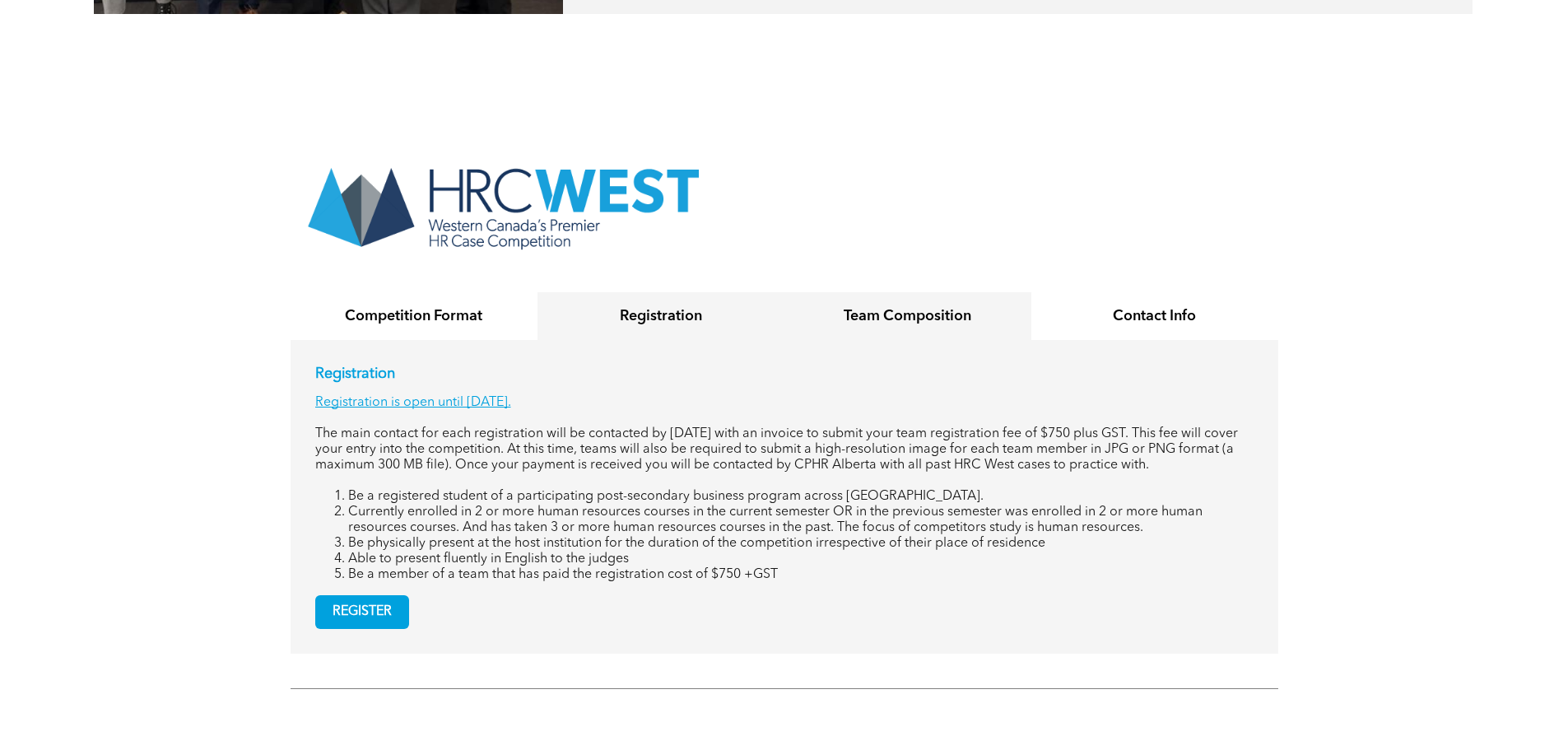
click at [965, 307] on h4 "Team Composition" at bounding box center [908, 316] width 218 height 18
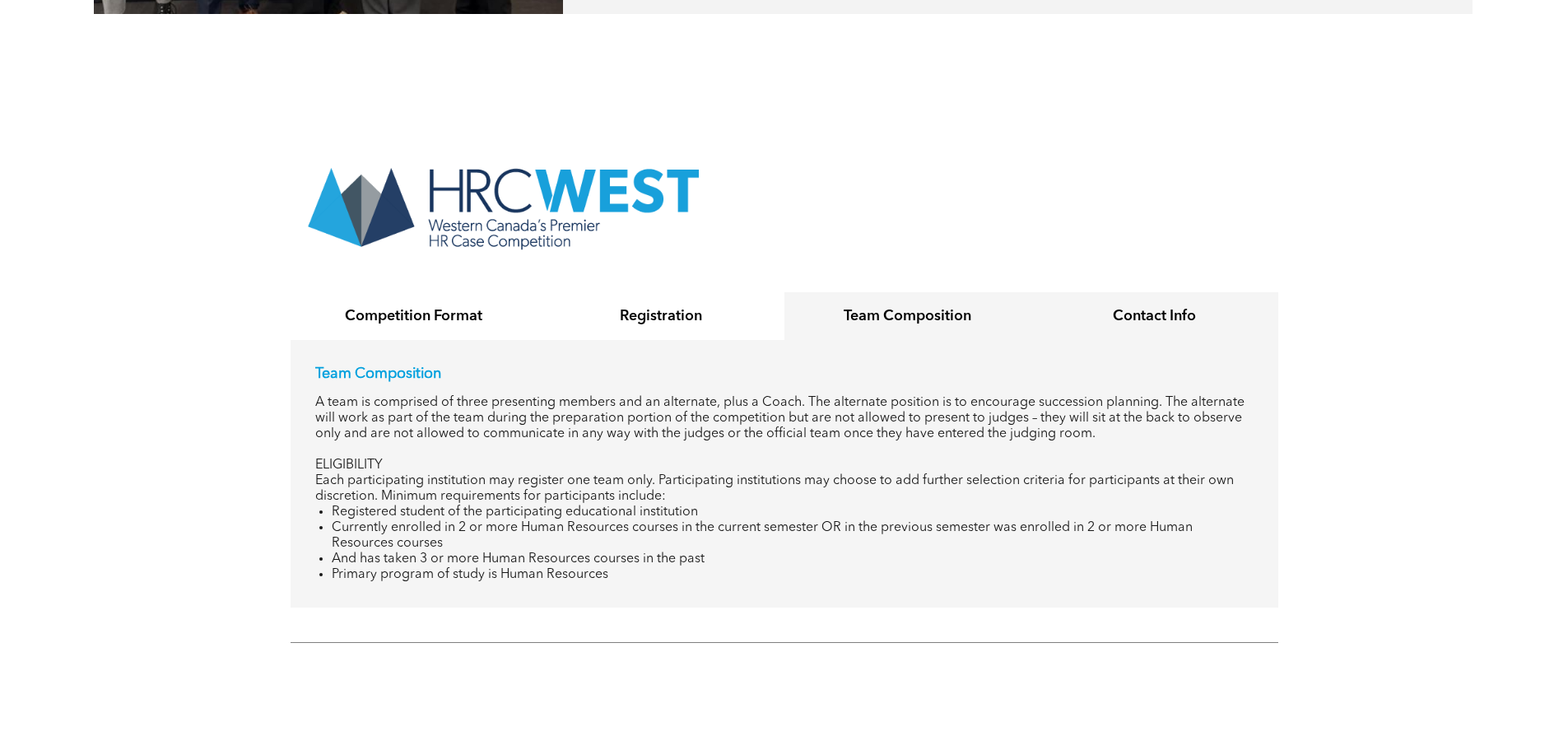
click at [1121, 307] on h4 "Contact Info" at bounding box center [1155, 316] width 218 height 18
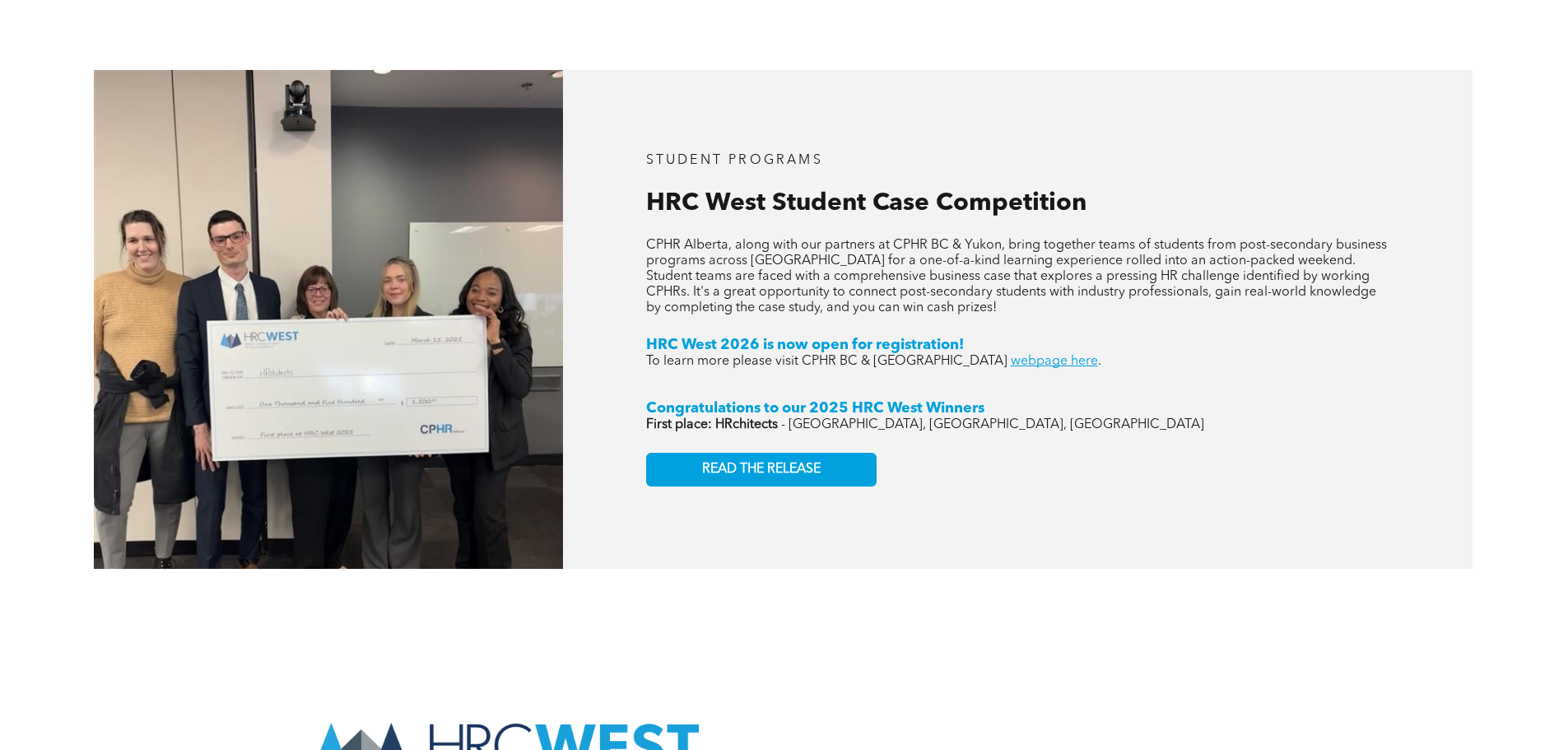
scroll to position [2634, 0]
